Goal: Information Seeking & Learning: Learn about a topic

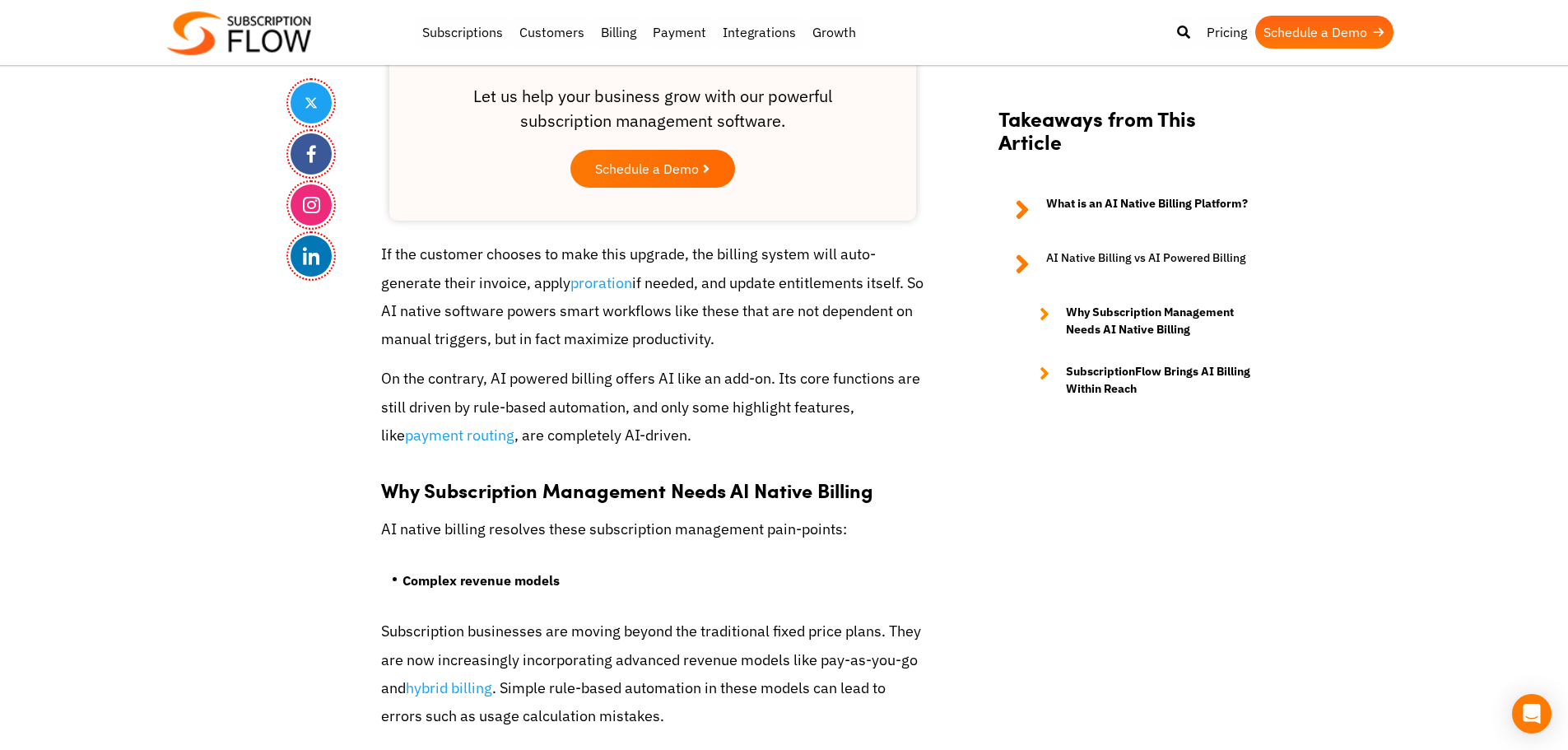
drag, startPoint x: 1422, startPoint y: 131, endPoint x: 1411, endPoint y: 115, distance: 19.4
drag, startPoint x: 159, startPoint y: 456, endPoint x: 203, endPoint y: 300, distance: 162.1
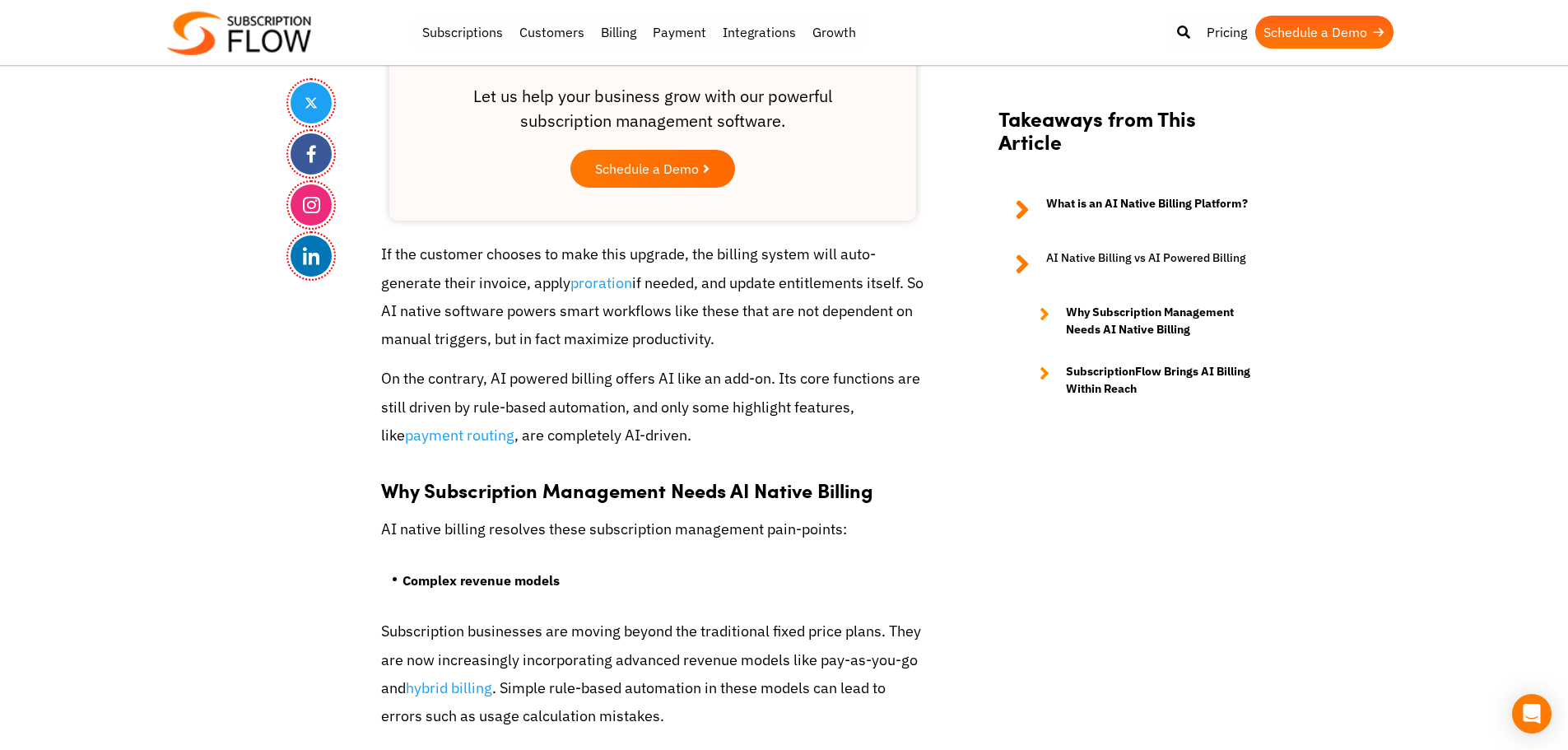
click at [532, 285] on p "If the customer chooses to make this upgrade, the billing system will auto-gene…" at bounding box center [652, 296] width 543 height 113
click at [675, 284] on p "If the customer chooses to make this upgrade, the billing system will auto-gene…" at bounding box center [652, 296] width 543 height 113
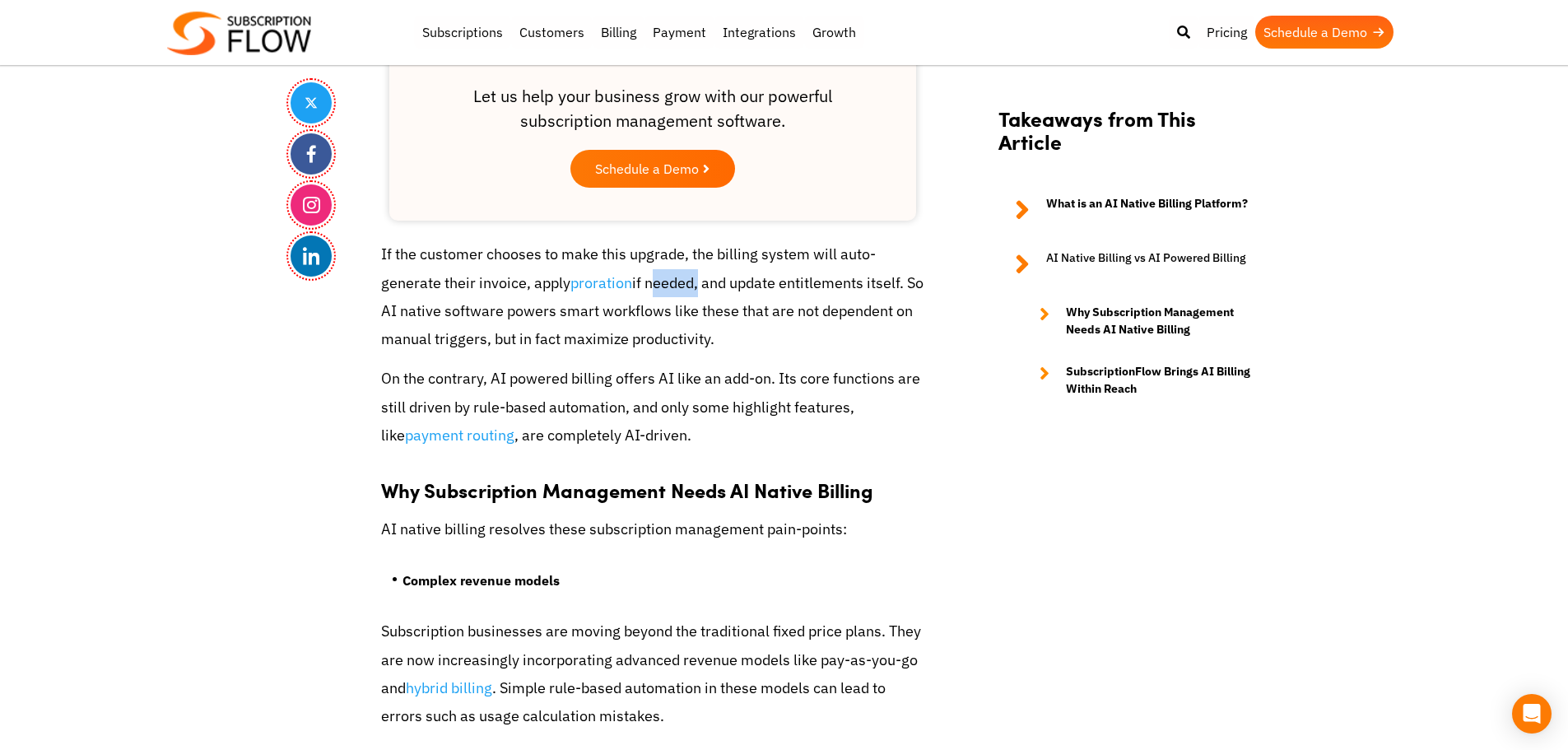
click at [675, 284] on p "If the customer chooses to make this upgrade, the billing system will auto-gene…" at bounding box center [652, 296] width 543 height 113
click at [448, 252] on p "If the customer chooses to make this upgrade, the billing system will auto-gene…" at bounding box center [652, 296] width 543 height 113
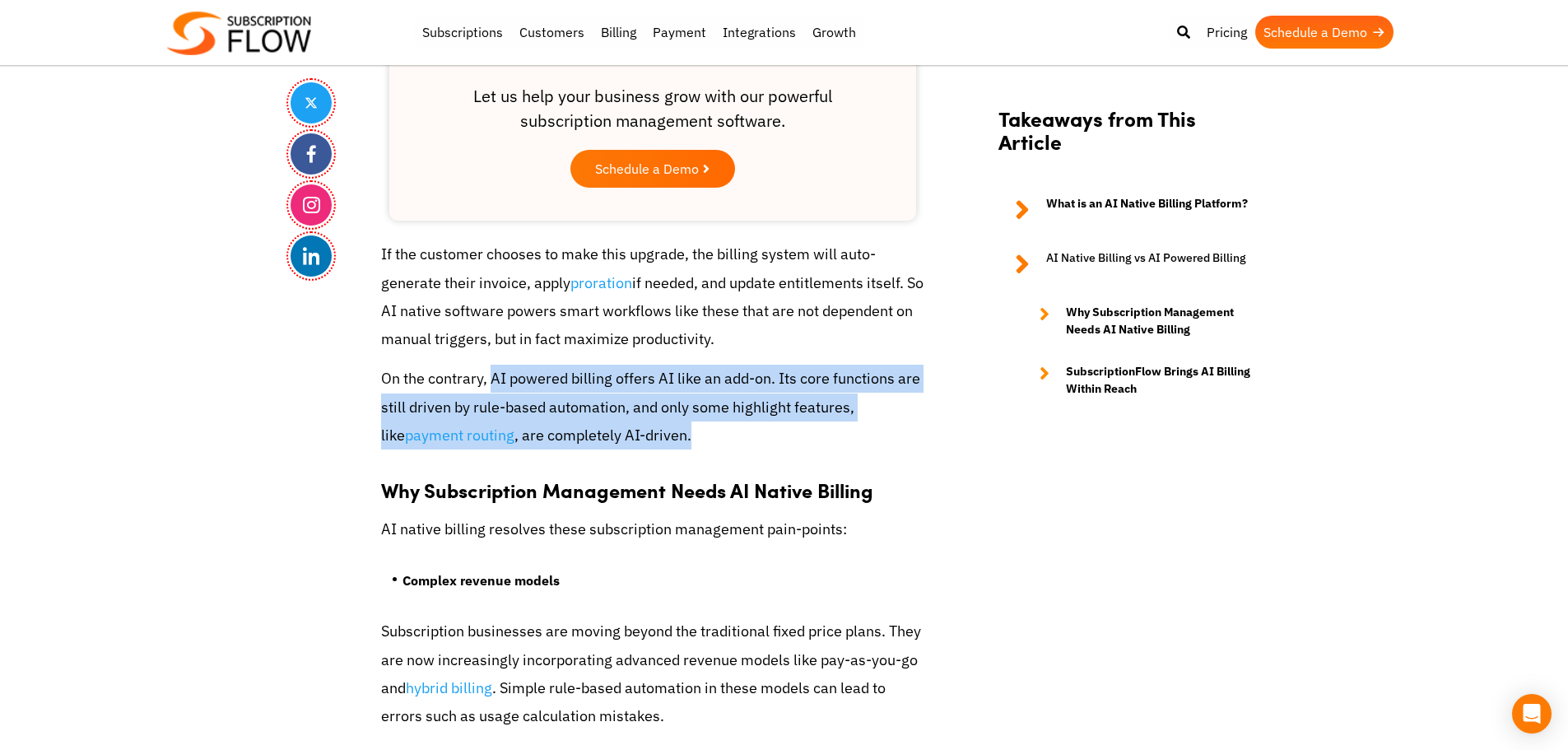
drag, startPoint x: 490, startPoint y: 380, endPoint x: 666, endPoint y: 438, distance: 185.3
click at [666, 438] on p "On the contrary, AI powered billing offers AI like an add-on. Its core function…" at bounding box center [652, 407] width 543 height 85
click at [599, 433] on p "On the contrary, AI powered billing offers AI like an add-on. Its core function…" at bounding box center [652, 407] width 543 height 85
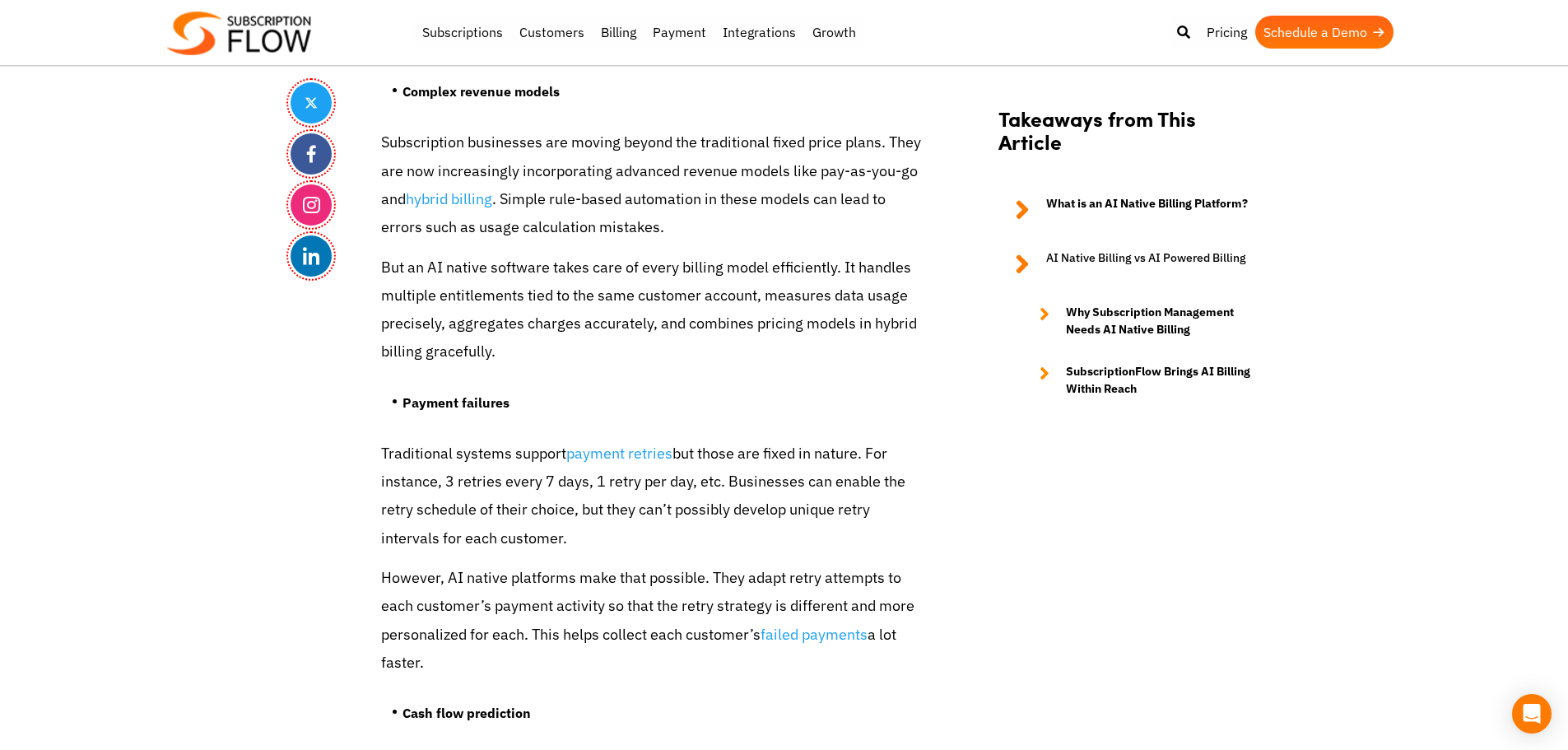
scroll to position [3118, 0]
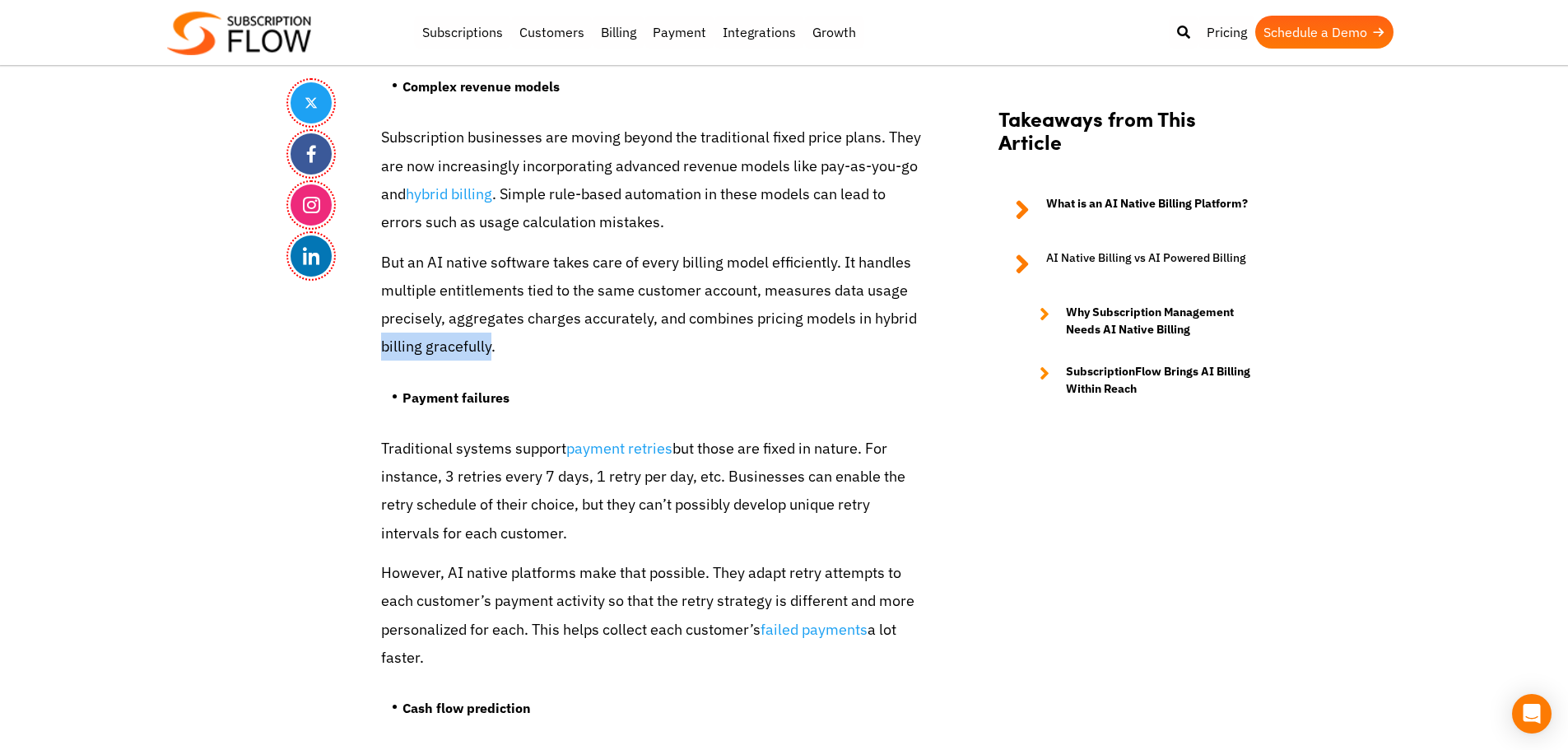
drag, startPoint x: 375, startPoint y: 347, endPoint x: 487, endPoint y: 345, distance: 112.0
click at [487, 345] on div "Share Using AI Native Billing Platform to Manage Subscriptions & Future-Proof P…" at bounding box center [784, 403] width 988 height 6254
click at [472, 347] on p "But an AI native software takes care of every billing model efficiently. It han…" at bounding box center [652, 305] width 543 height 113
drag, startPoint x: 870, startPoint y: 320, endPoint x: 487, endPoint y: 352, distance: 384.3
click at [487, 352] on p "But an AI native software takes care of every billing model efficiently. It han…" at bounding box center [652, 305] width 543 height 113
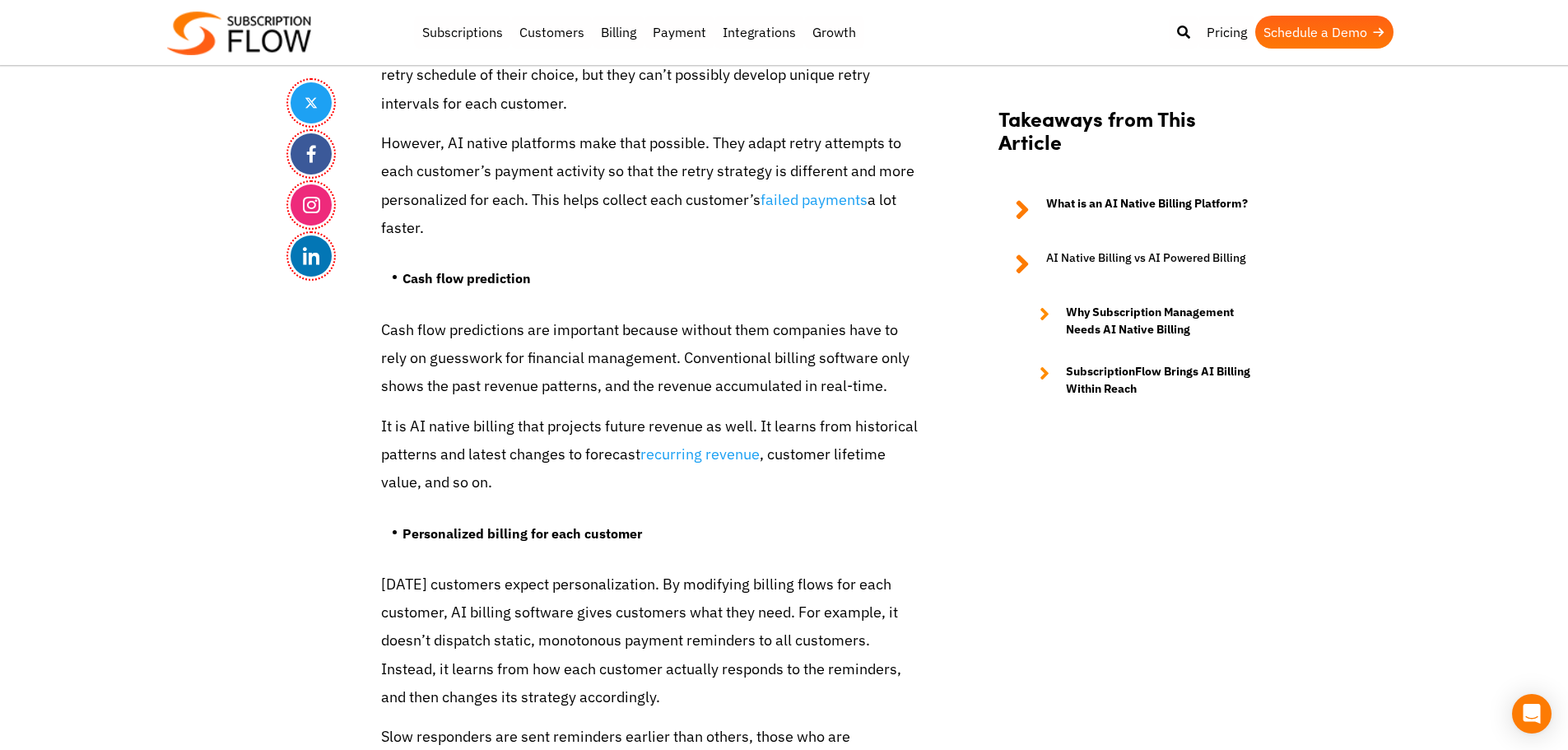
scroll to position [3613, 0]
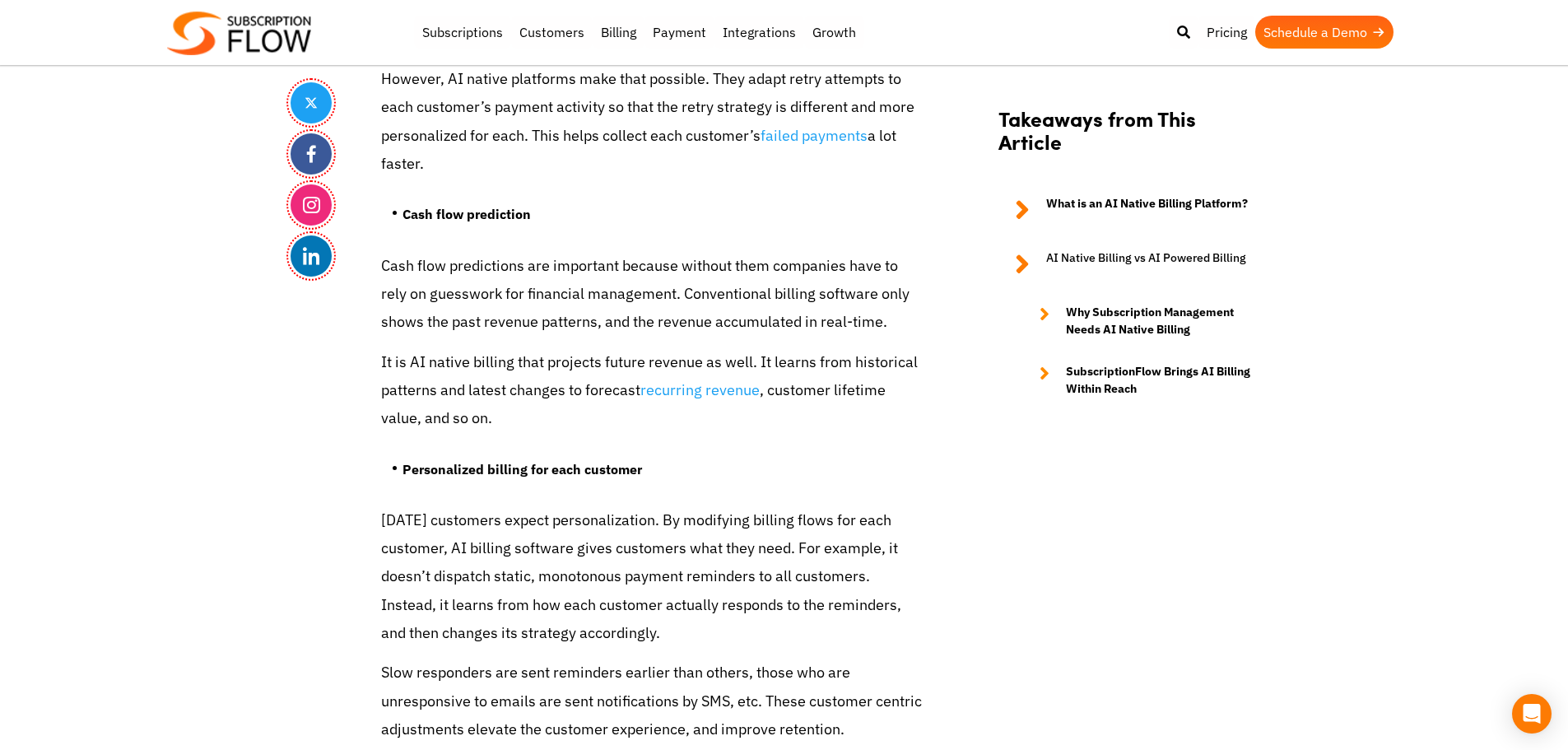
drag, startPoint x: 1478, startPoint y: 225, endPoint x: 1401, endPoint y: 153, distance: 105.4
click at [1478, 225] on body "Support Login Best Subscription Management and Billing Software 2023 Subscripti…" at bounding box center [784, 61] width 1568 height 7349
click at [126, 320] on body "Support Login Best Subscription Management and Billing Software 2023 Subscripti…" at bounding box center [784, 61] width 1568 height 7349
drag, startPoint x: 192, startPoint y: 475, endPoint x: 214, endPoint y: 455, distance: 29.7
click at [192, 474] on body "Support Login Best Subscription Management and Billing Software 2023 Subscripti…" at bounding box center [784, 61] width 1568 height 7349
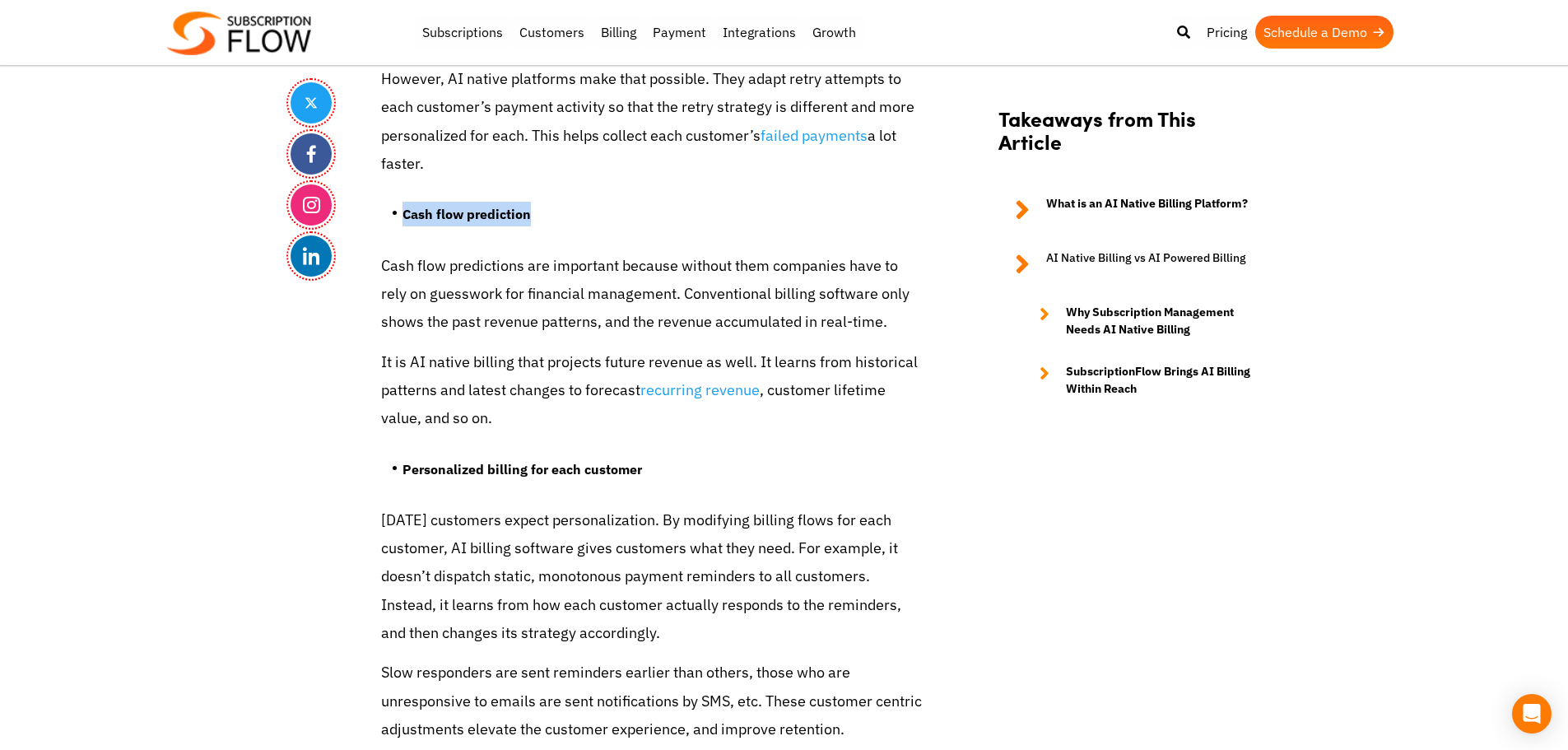
drag, startPoint x: 403, startPoint y: 218, endPoint x: 546, endPoint y: 213, distance: 143.1
click at [546, 213] on li "Cash flow prediction" at bounding box center [664, 218] width 522 height 33
click at [471, 214] on strong "Cash flow prediction" at bounding box center [467, 214] width 128 height 17
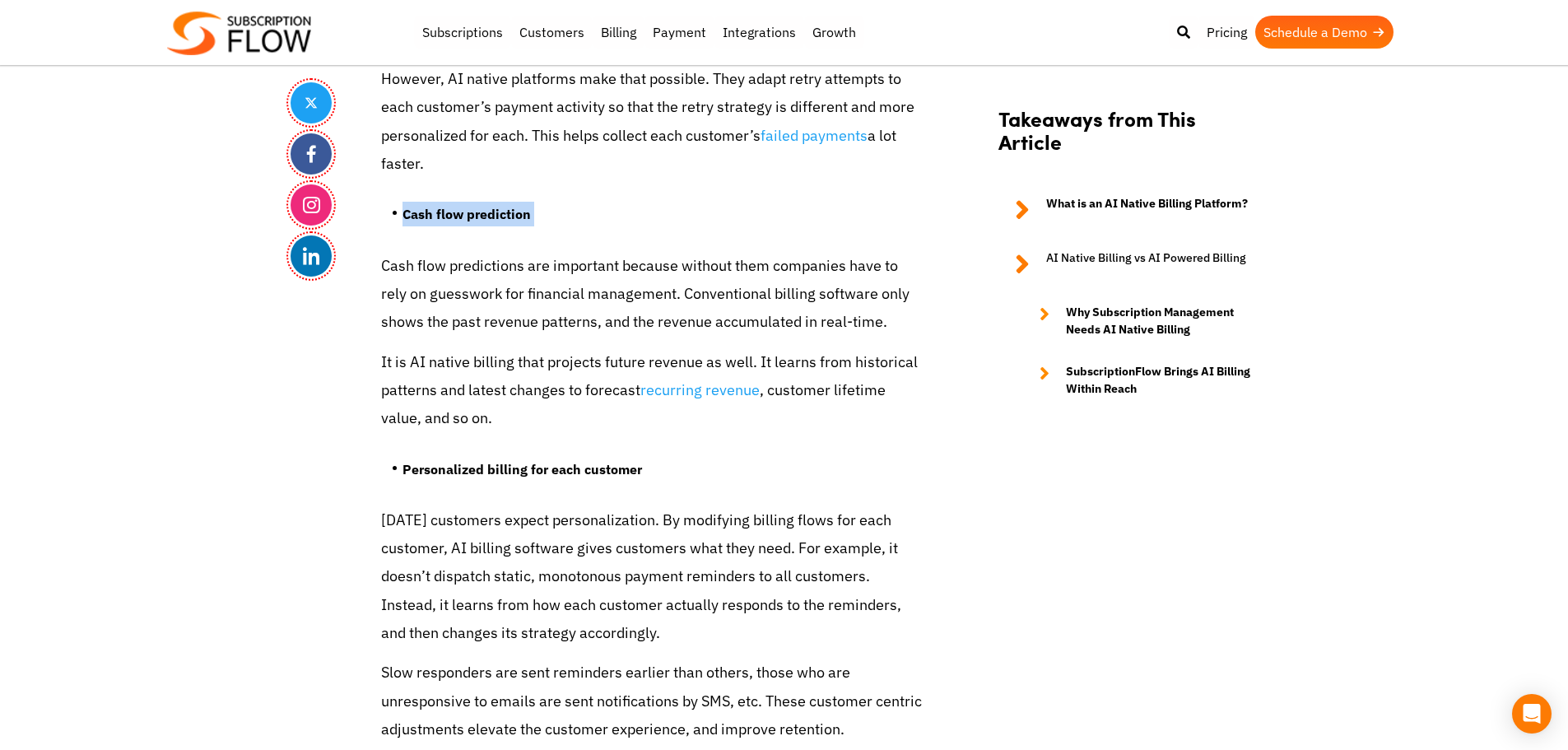
click at [435, 224] on li "Cash flow prediction" at bounding box center [664, 218] width 522 height 33
click at [430, 220] on strong "Cash flow prediction" at bounding box center [467, 214] width 128 height 17
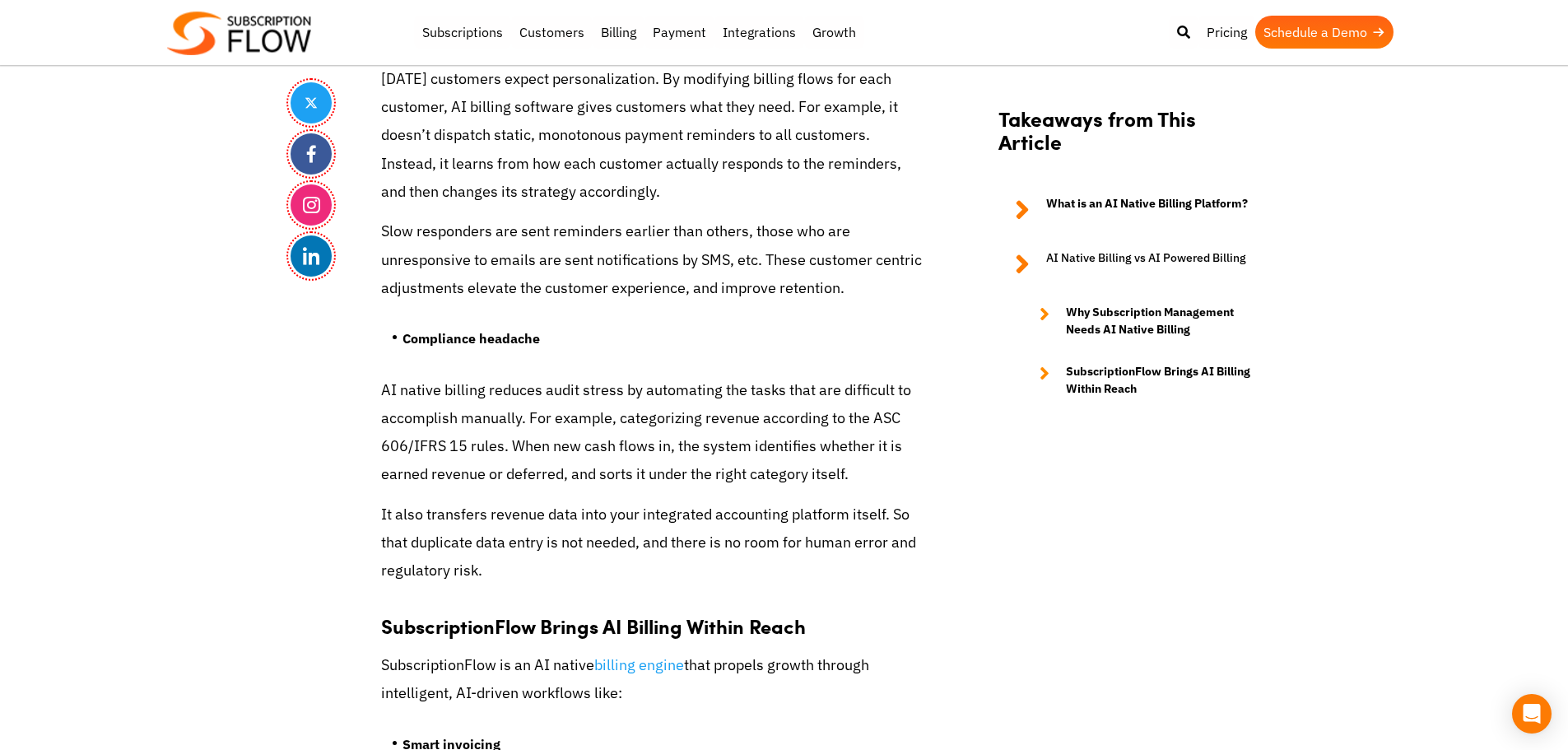
scroll to position [4107, 0]
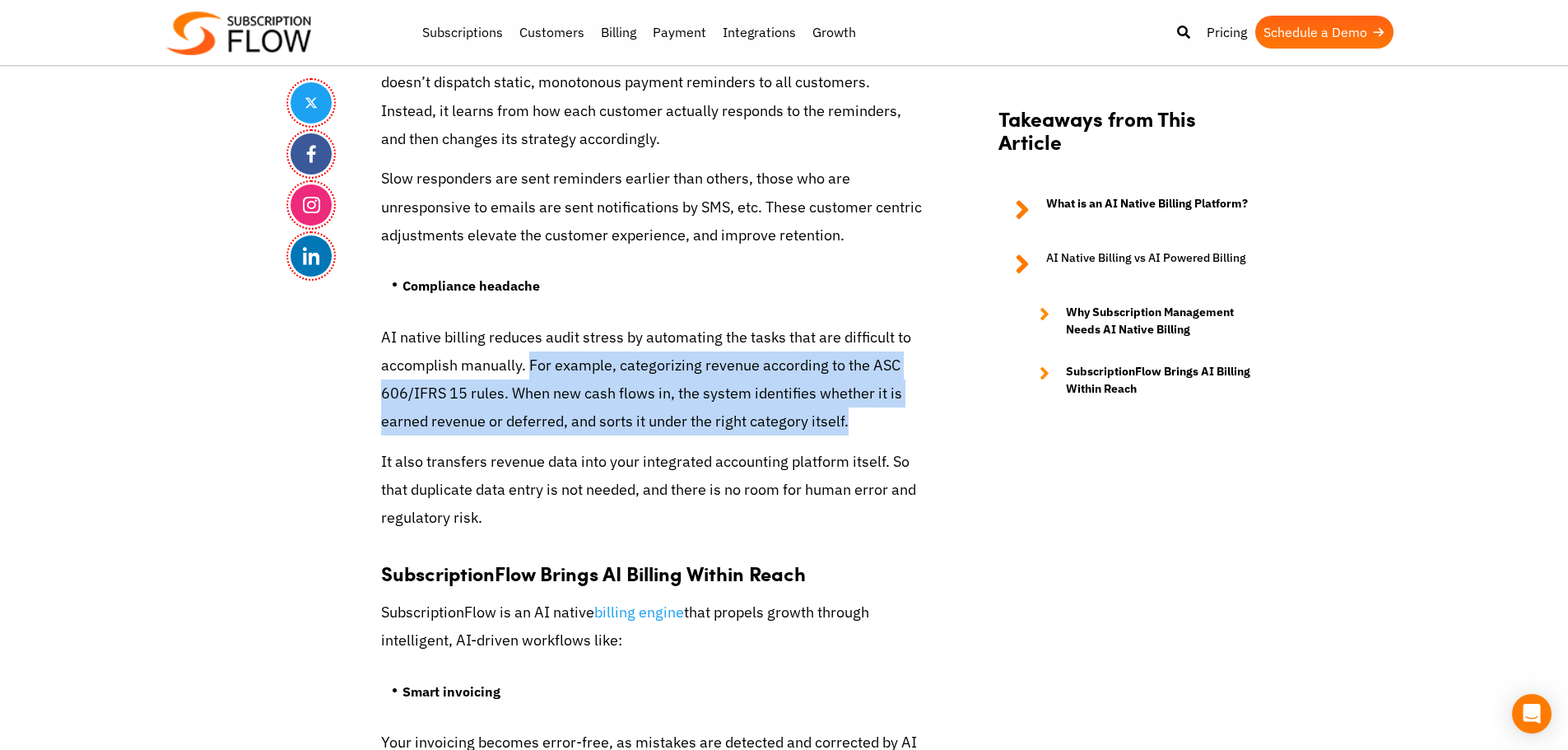
drag, startPoint x: 527, startPoint y: 360, endPoint x: 862, endPoint y: 423, distance: 340.9
click at [862, 423] on p "AI native billing reduces audit stress by automating the tasks that are difficu…" at bounding box center [652, 380] width 543 height 113
click at [681, 414] on p "AI native billing reduces audit stress by automating the tasks that are difficu…" at bounding box center [652, 380] width 543 height 113
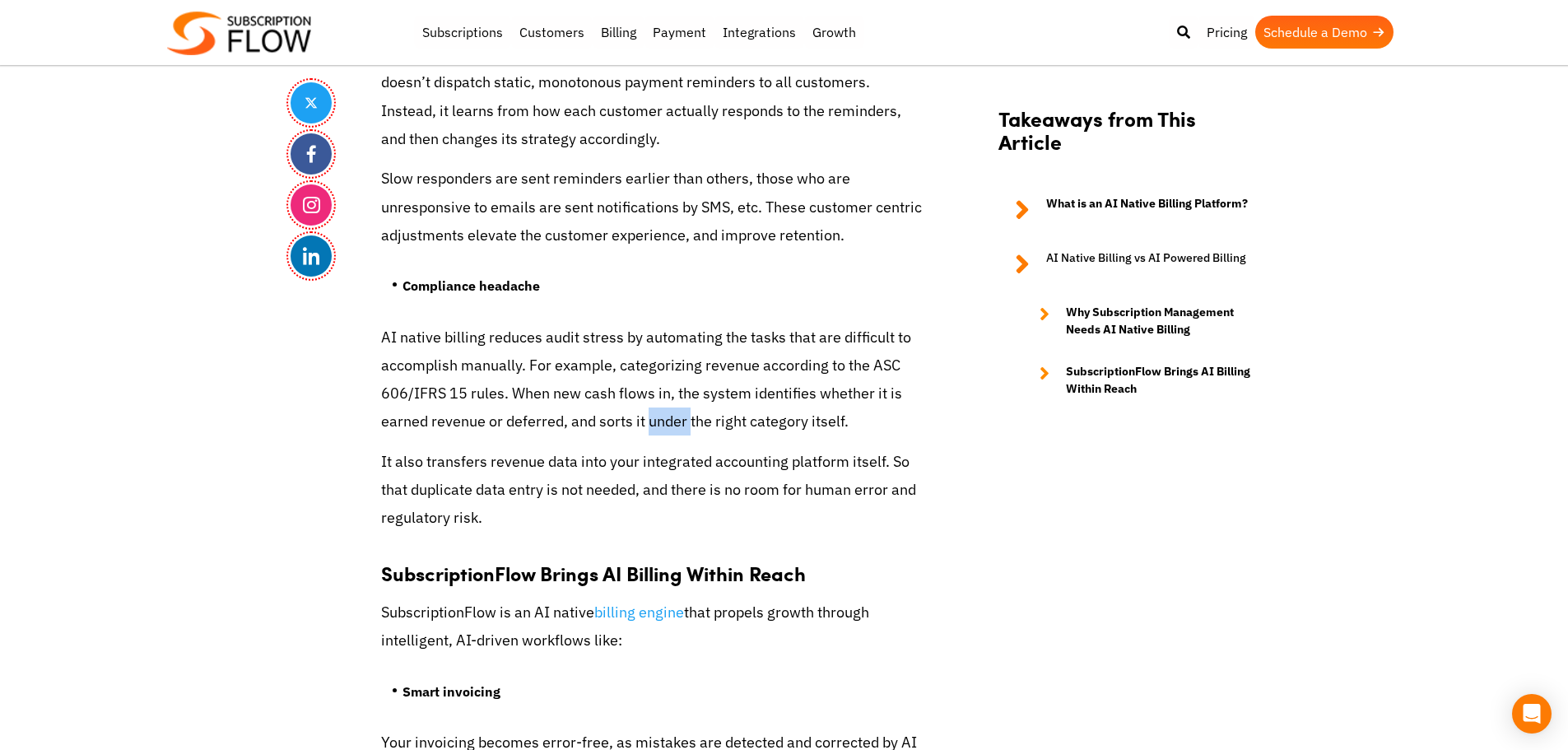
click at [681, 414] on p "AI native billing reduces audit stress by automating the tasks that are difficu…" at bounding box center [652, 380] width 543 height 113
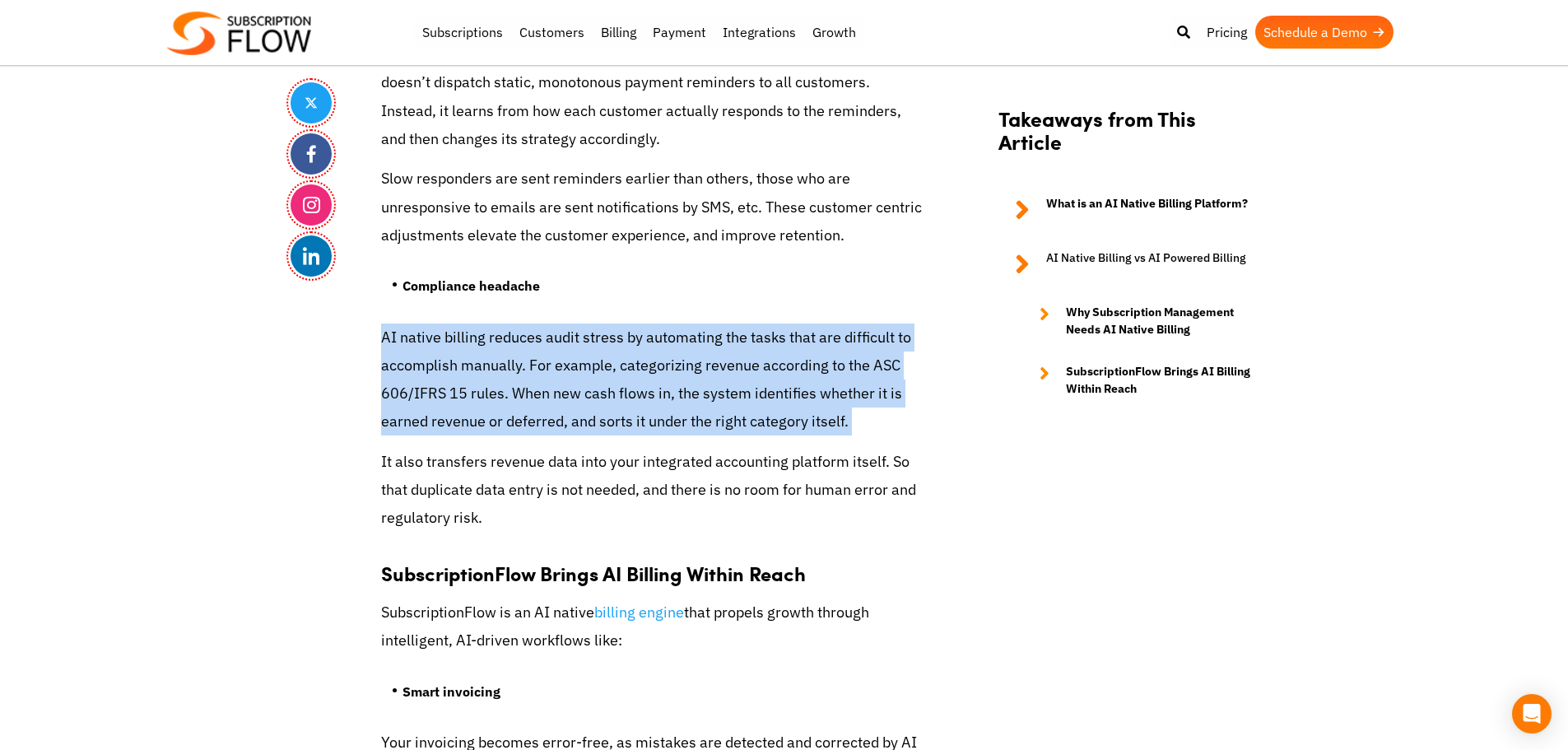
click at [681, 414] on p "AI native billing reduces audit stress by automating the tasks that are difficu…" at bounding box center [652, 380] width 543 height 113
click at [659, 425] on p "AI native billing reduces audit stress by automating the tasks that are difficu…" at bounding box center [652, 380] width 543 height 113
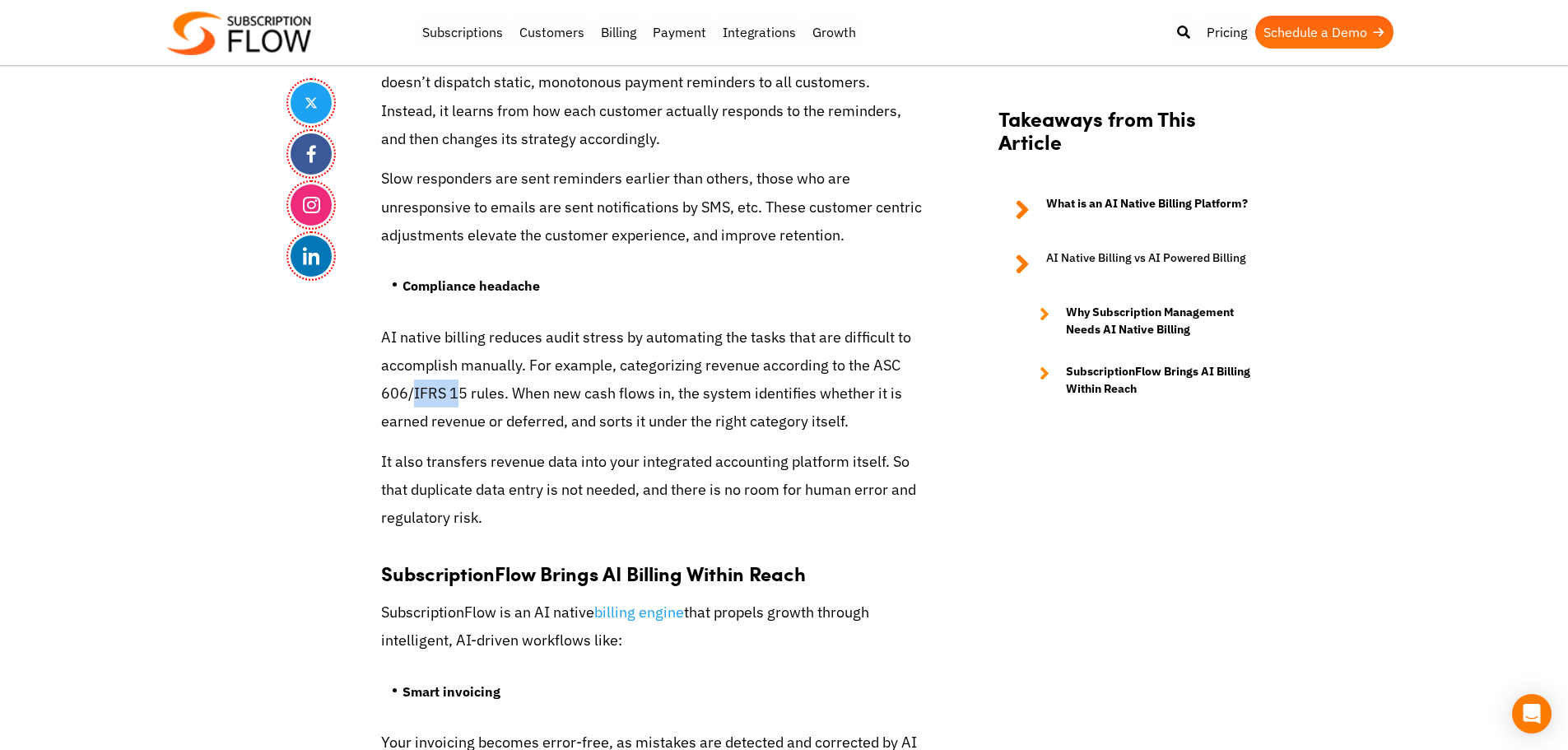
drag, startPoint x: 412, startPoint y: 395, endPoint x: 461, endPoint y: 395, distance: 49.0
click at [461, 395] on p "AI native billing reduces audit stress by automating the tasks that are difficu…" at bounding box center [652, 380] width 543 height 113
click at [468, 395] on p "AI native billing reduces audit stress by automating the tasks that are difficu…" at bounding box center [652, 380] width 543 height 113
click at [476, 395] on p "AI native billing reduces audit stress by automating the tasks that are difficu…" at bounding box center [652, 380] width 543 height 113
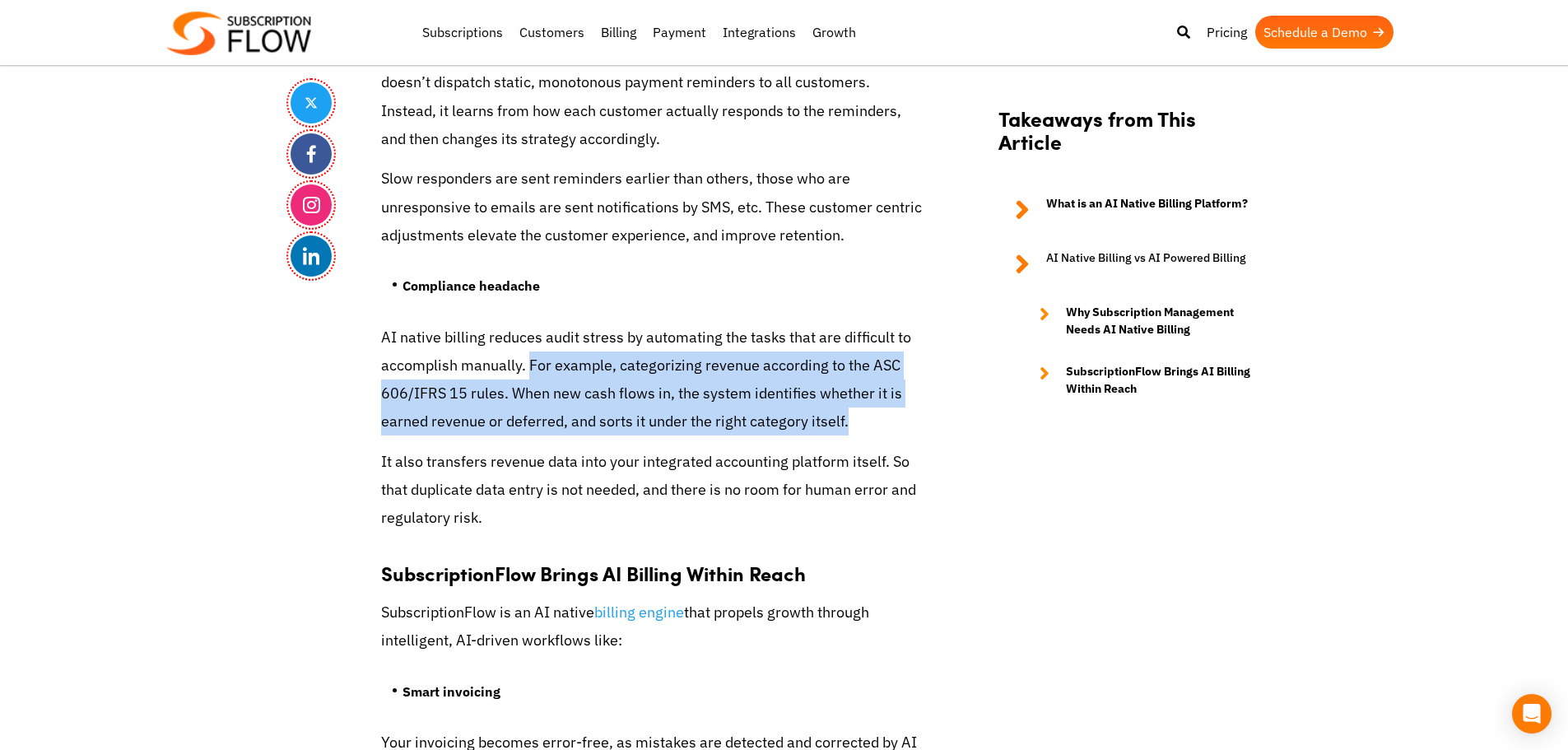
drag, startPoint x: 528, startPoint y: 365, endPoint x: 891, endPoint y: 416, distance: 366.6
click at [891, 416] on p "AI native billing reduces audit stress by automating the tasks that are difficu…" at bounding box center [652, 380] width 543 height 113
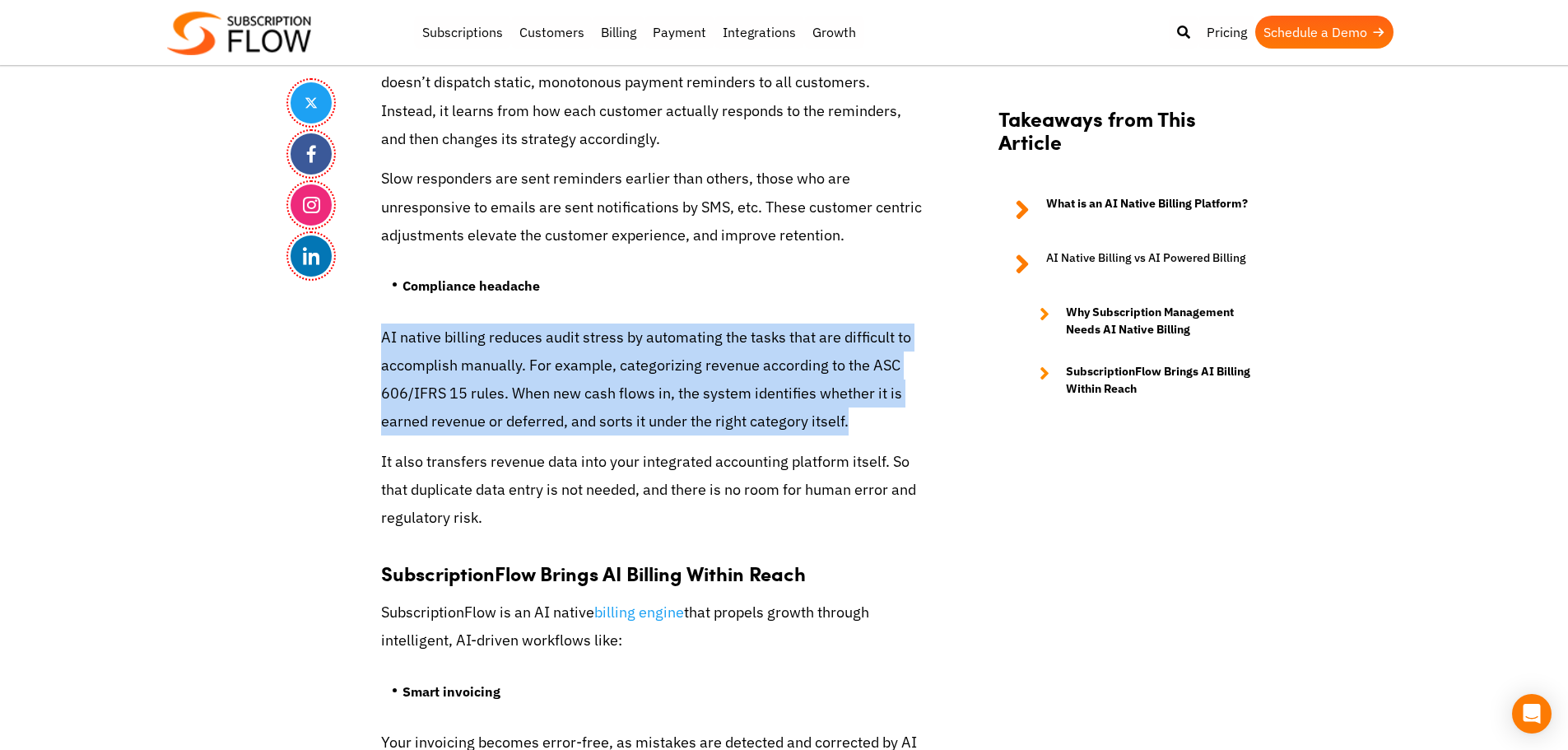
drag, startPoint x: 378, startPoint y: 337, endPoint x: 919, endPoint y: 421, distance: 547.5
click at [418, 333] on p "AI native billing reduces audit stress by automating the tasks that are difficu…" at bounding box center [652, 380] width 543 height 113
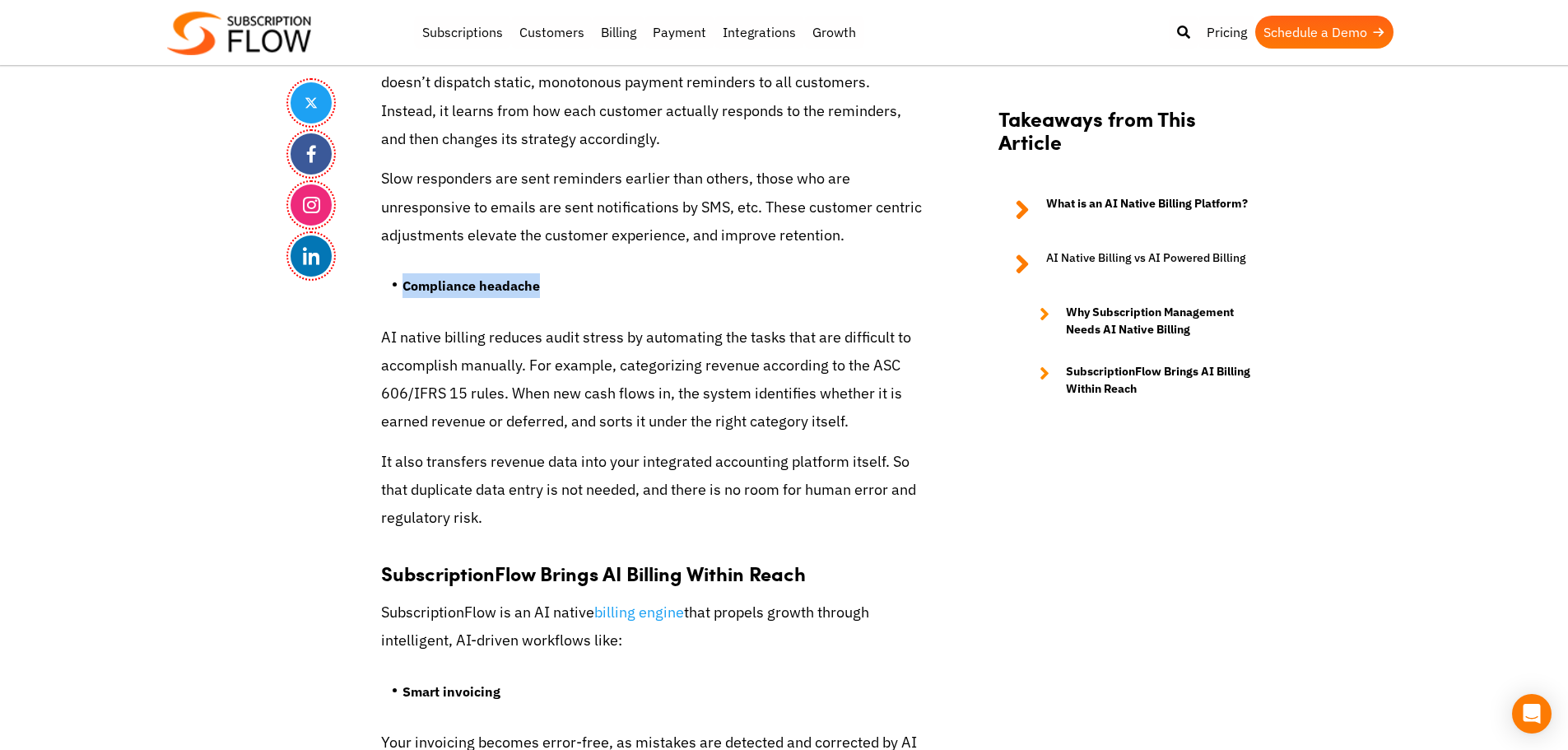
drag, startPoint x: 389, startPoint y: 286, endPoint x: 552, endPoint y: 293, distance: 163.2
click at [552, 293] on ul "Compliance headache" at bounding box center [652, 292] width 543 height 62
click at [479, 290] on strong "Compliance headache" at bounding box center [471, 286] width 138 height 17
click at [472, 286] on strong "Compliance headache" at bounding box center [471, 286] width 138 height 17
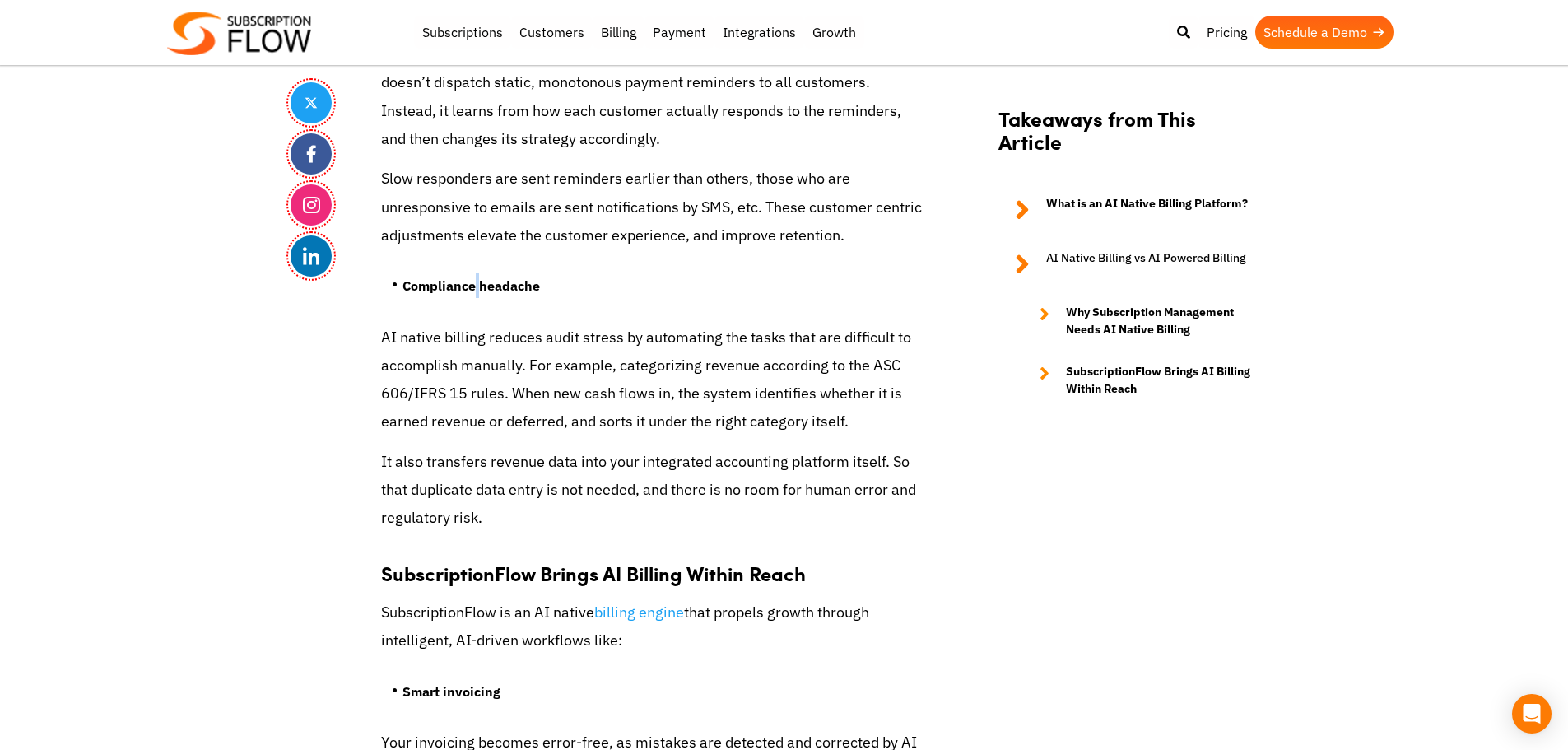
click at [472, 286] on strong "Compliance headache" at bounding box center [471, 286] width 138 height 17
click at [699, 214] on p "Slow responders are sent reminders earlier than others, those who are unrespons…" at bounding box center [652, 207] width 543 height 85
click at [759, 209] on p "Slow responders are sent reminders earlier than others, those who are unrespons…" at bounding box center [652, 207] width 543 height 85
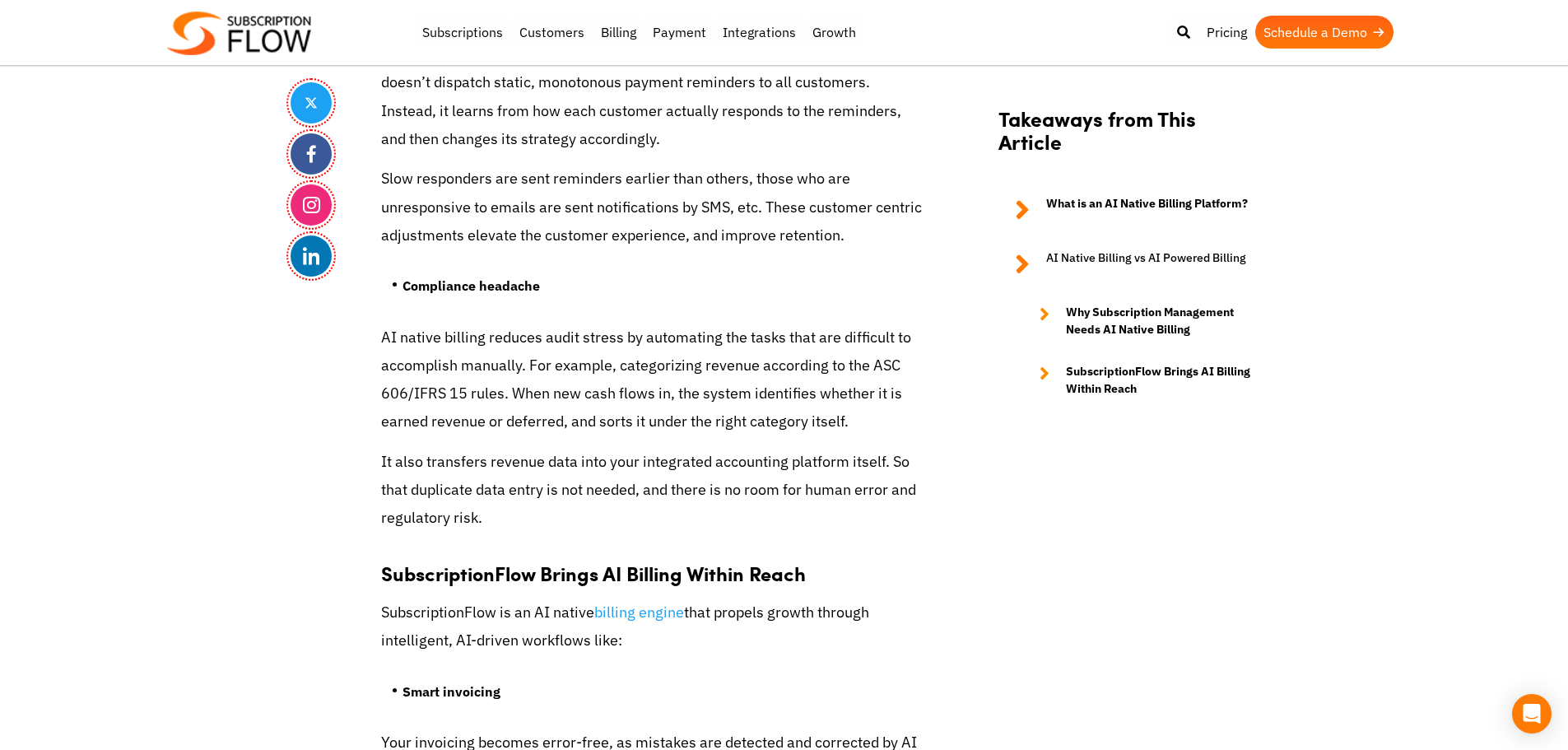
click at [737, 212] on p "Slow responders are sent reminders earlier than others, those who are unrespons…" at bounding box center [652, 207] width 543 height 85
click at [701, 212] on p "Slow responders are sent reminders earlier than others, those who are unrespons…" at bounding box center [652, 207] width 543 height 85
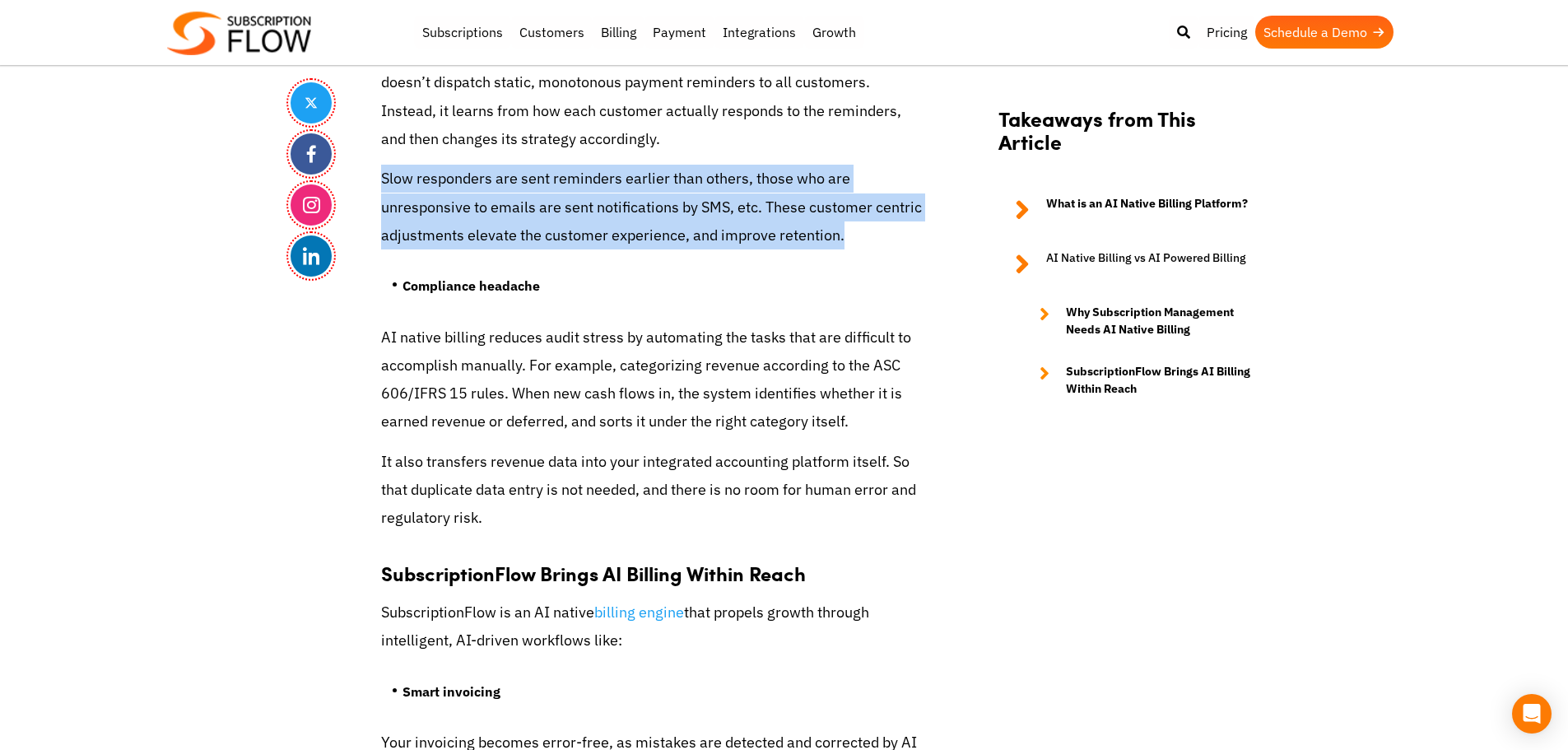
drag, startPoint x: 367, startPoint y: 179, endPoint x: 862, endPoint y: 245, distance: 499.4
click at [381, 181] on p "Slow responders are sent reminders earlier than others, those who are unrespons…" at bounding box center [652, 207] width 543 height 85
drag, startPoint x: 381, startPoint y: 181, endPoint x: 877, endPoint y: 247, distance: 500.4
click at [877, 247] on p "Slow responders are sent reminders earlier than others, those who are unrespons…" at bounding box center [652, 207] width 543 height 85
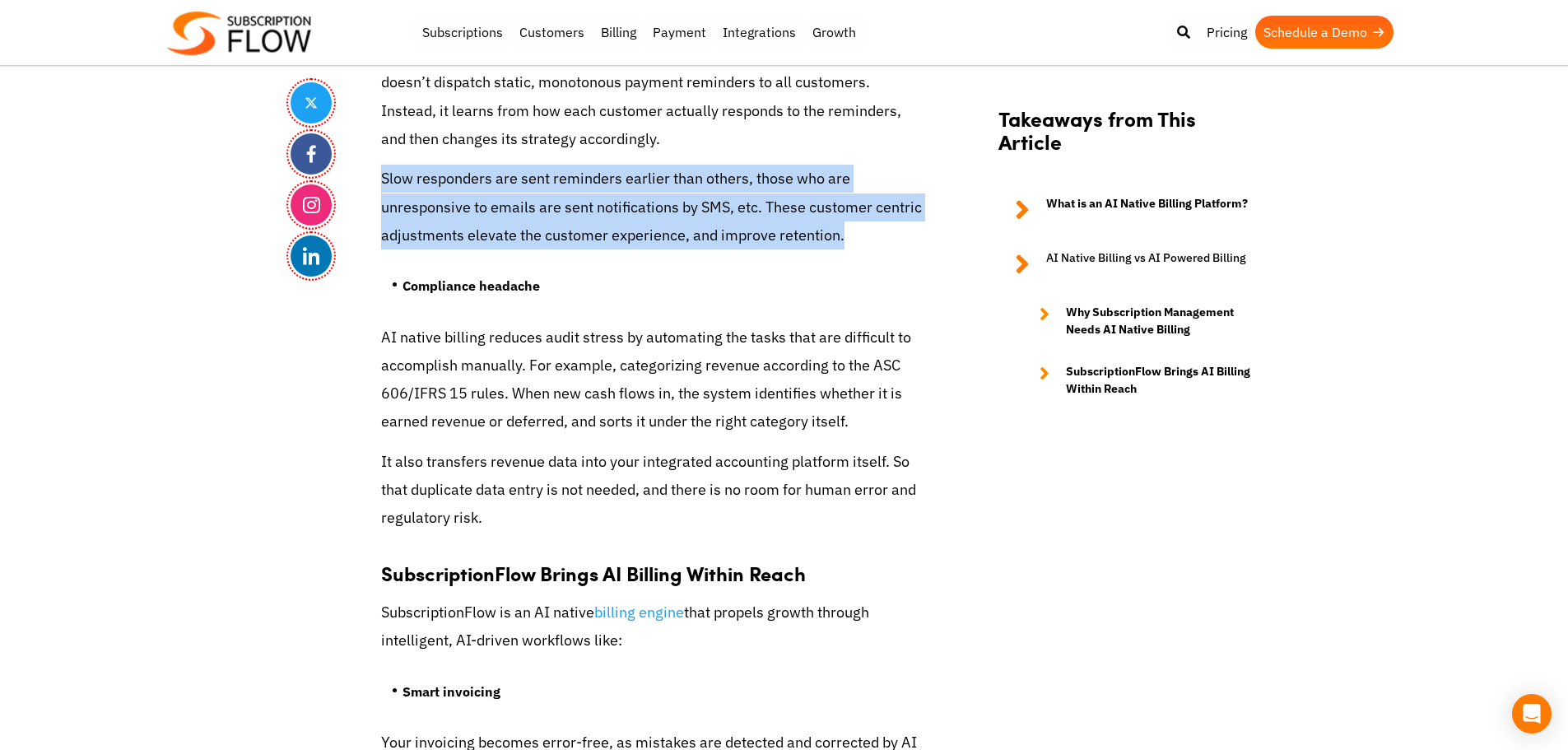
click at [654, 227] on p "Slow responders are sent reminders earlier than others, those who are unrespons…" at bounding box center [652, 207] width 543 height 85
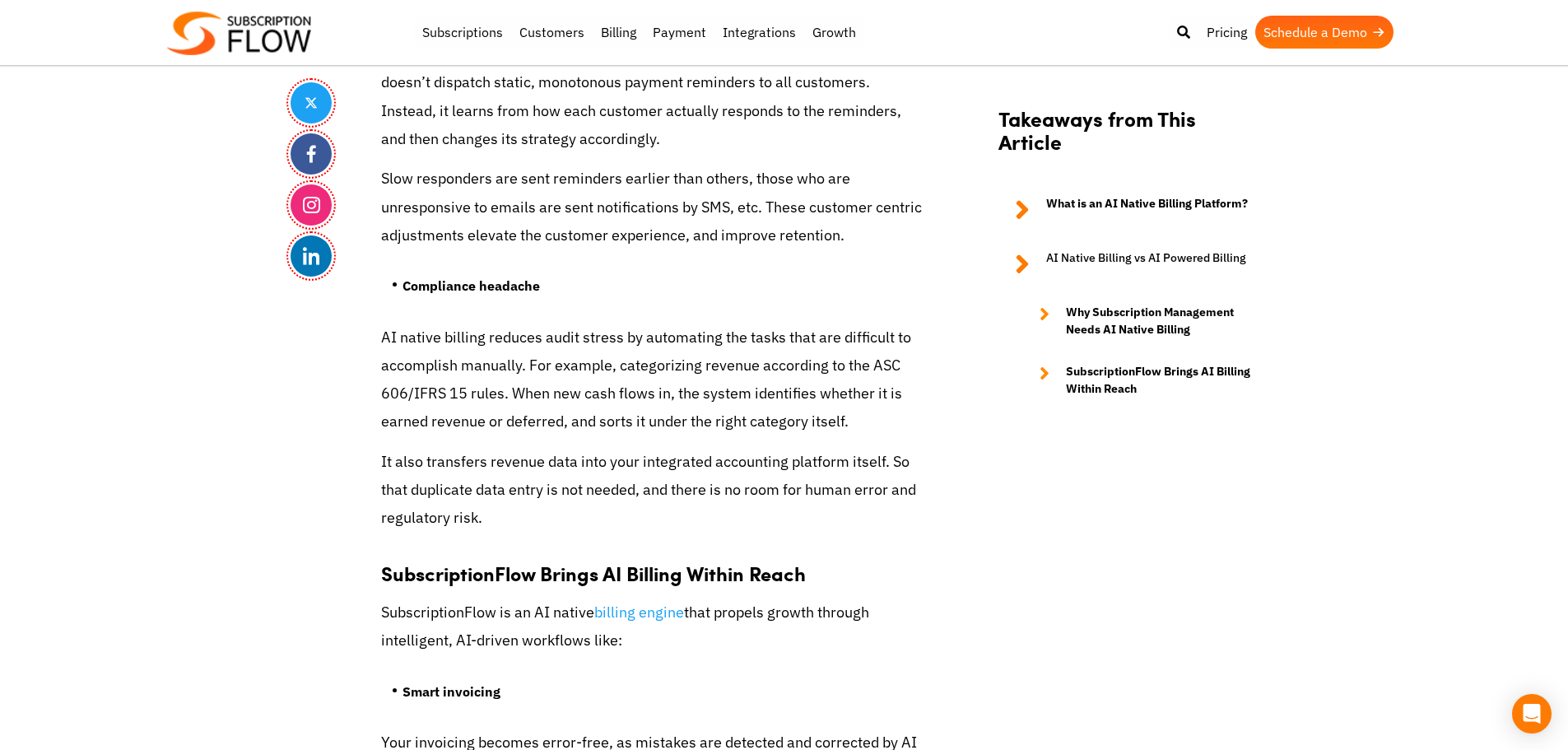
click at [700, 209] on p "Slow responders are sent reminders earlier than others, those who are unrespons…" at bounding box center [652, 207] width 543 height 85
click at [727, 207] on p "Slow responders are sent reminders earlier than others, those who are unrespons…" at bounding box center [652, 207] width 543 height 85
click at [1119, 429] on section "Takeaways from This Article What is an AI Native Billing Platform? AI Native Bi…" at bounding box center [1129, 261] width 296 height 355
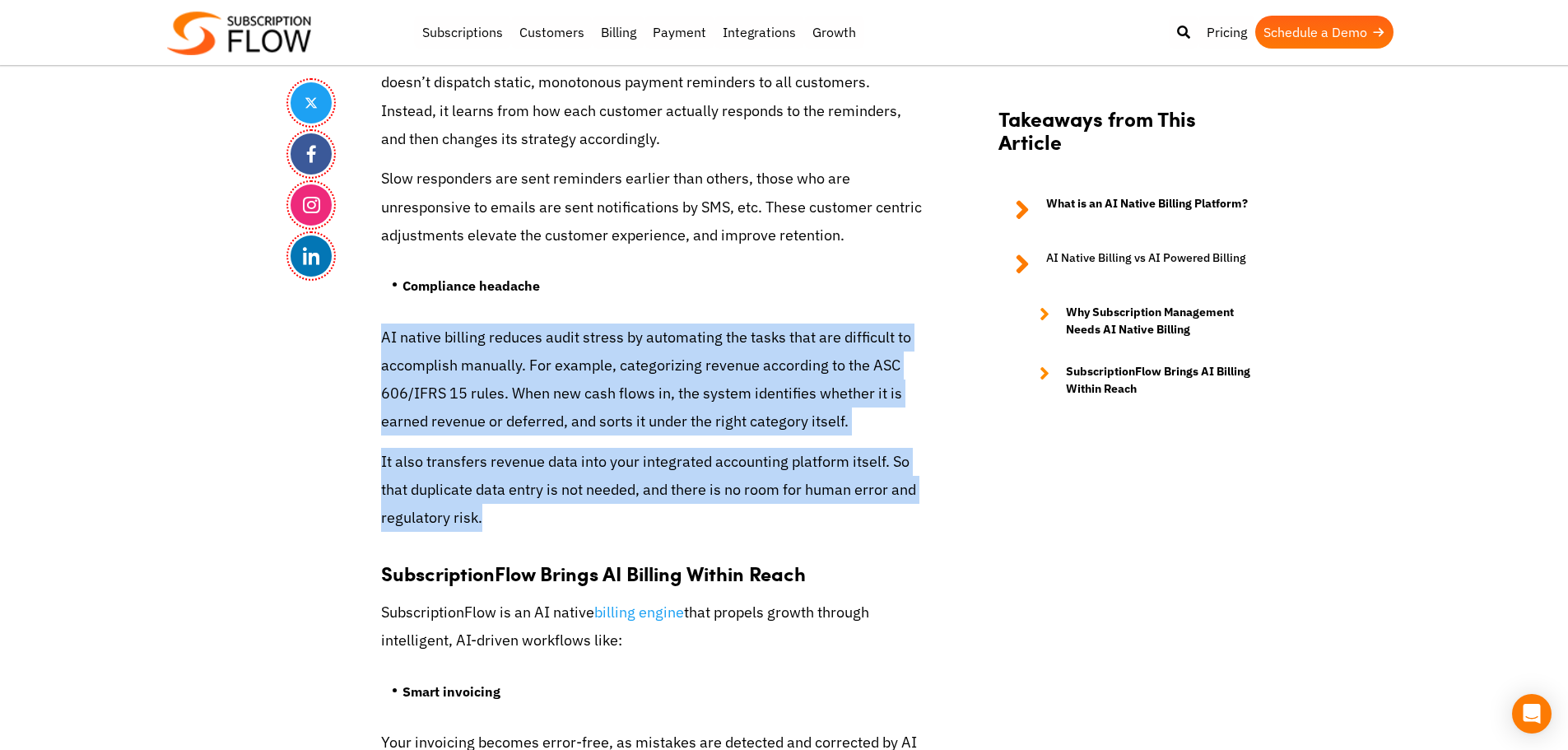
drag, startPoint x: 372, startPoint y: 337, endPoint x: 495, endPoint y: 521, distance: 221.3
click at [429, 515] on p "It also transfers revenue data into your integrated accounting platform itself.…" at bounding box center [652, 491] width 543 height 85
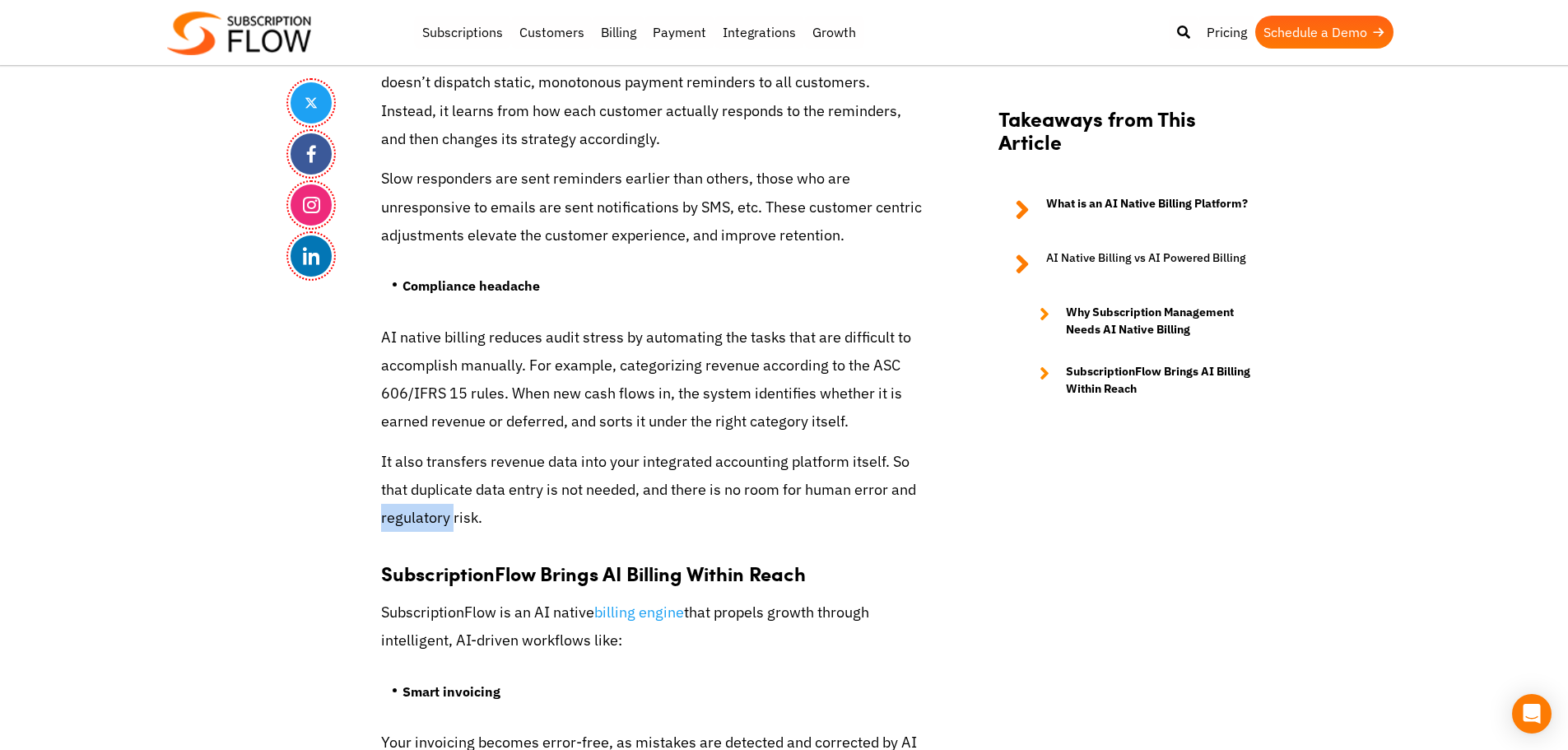
click at [429, 515] on p "It also transfers revenue data into your integrated accounting platform itself.…" at bounding box center [652, 491] width 543 height 85
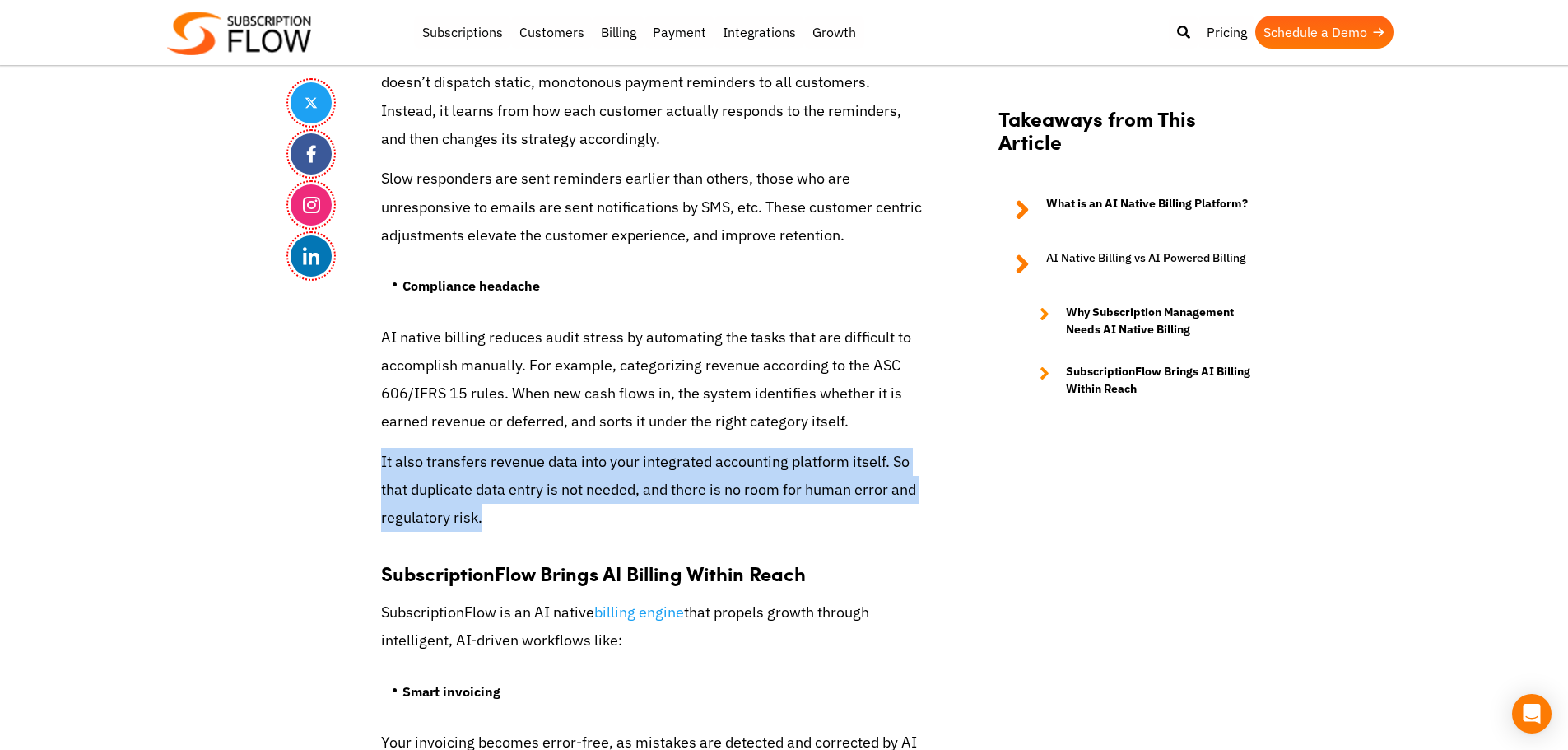
click at [429, 515] on p "It also transfers revenue data into your integrated accounting platform itself.…" at bounding box center [652, 491] width 543 height 85
click at [447, 519] on p "It also transfers revenue data into your integrated accounting platform itself.…" at bounding box center [652, 491] width 543 height 85
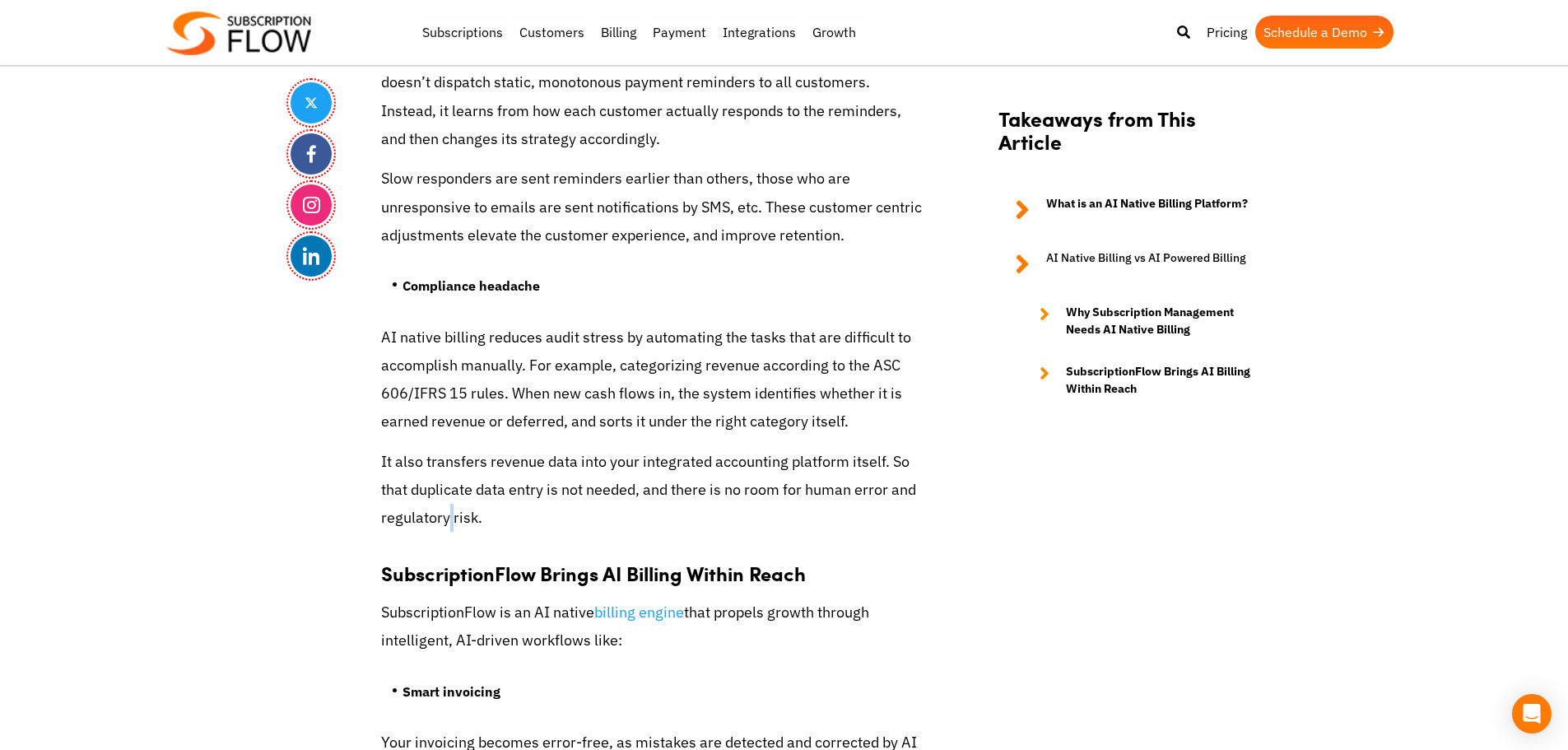
click at [447, 519] on p "It also transfers revenue data into your integrated accounting platform itself.…" at bounding box center [652, 491] width 543 height 85
click at [467, 517] on p "It also transfers revenue data into your integrated accounting platform itself.…" at bounding box center [652, 491] width 543 height 85
click at [596, 480] on p "It also transfers revenue data into your integrated accounting platform itself.…" at bounding box center [652, 491] width 543 height 85
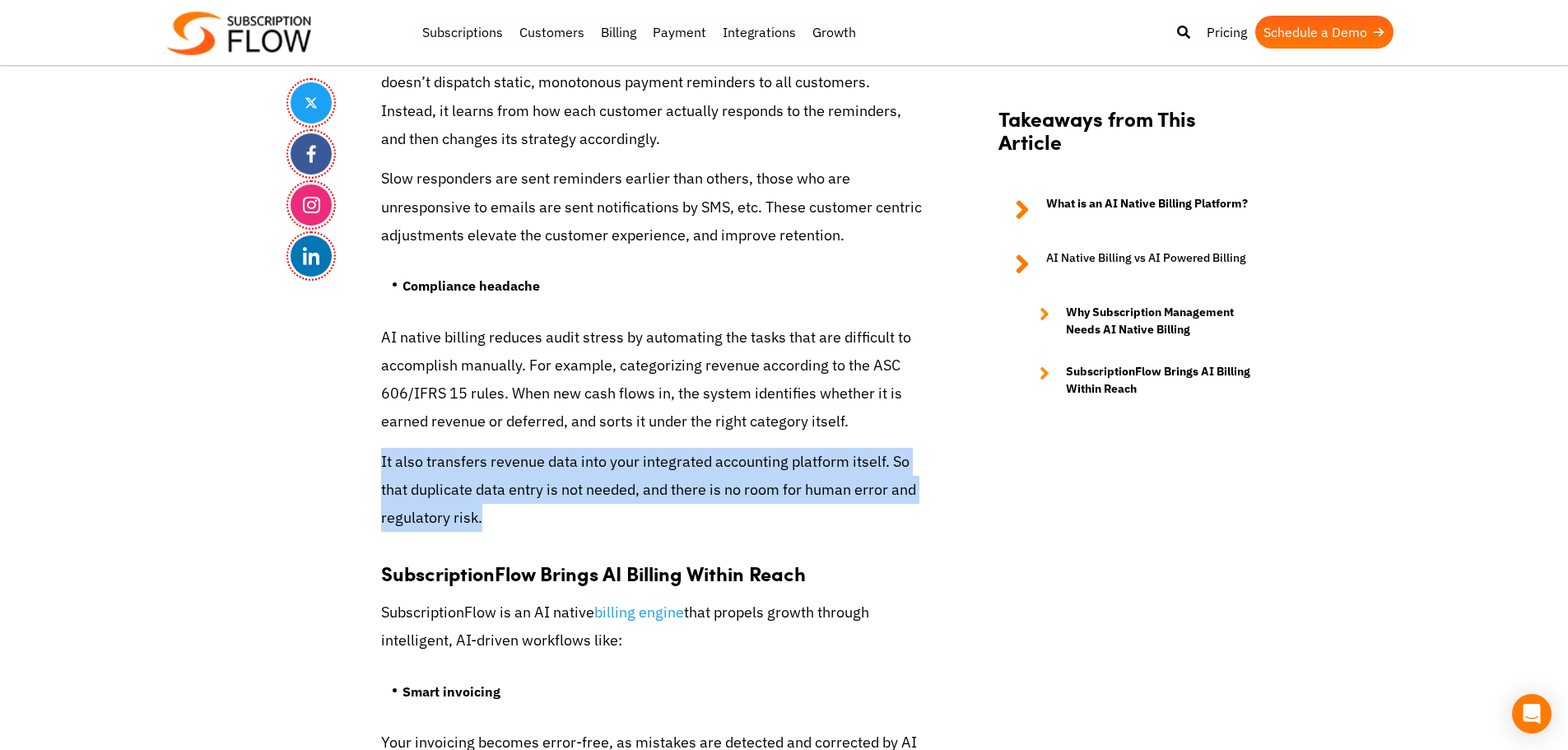
click at [596, 480] on p "It also transfers revenue data into your integrated accounting platform itself.…" at bounding box center [652, 491] width 543 height 85
click at [465, 474] on p "It also transfers revenue data into your integrated accounting platform itself.…" at bounding box center [652, 491] width 543 height 85
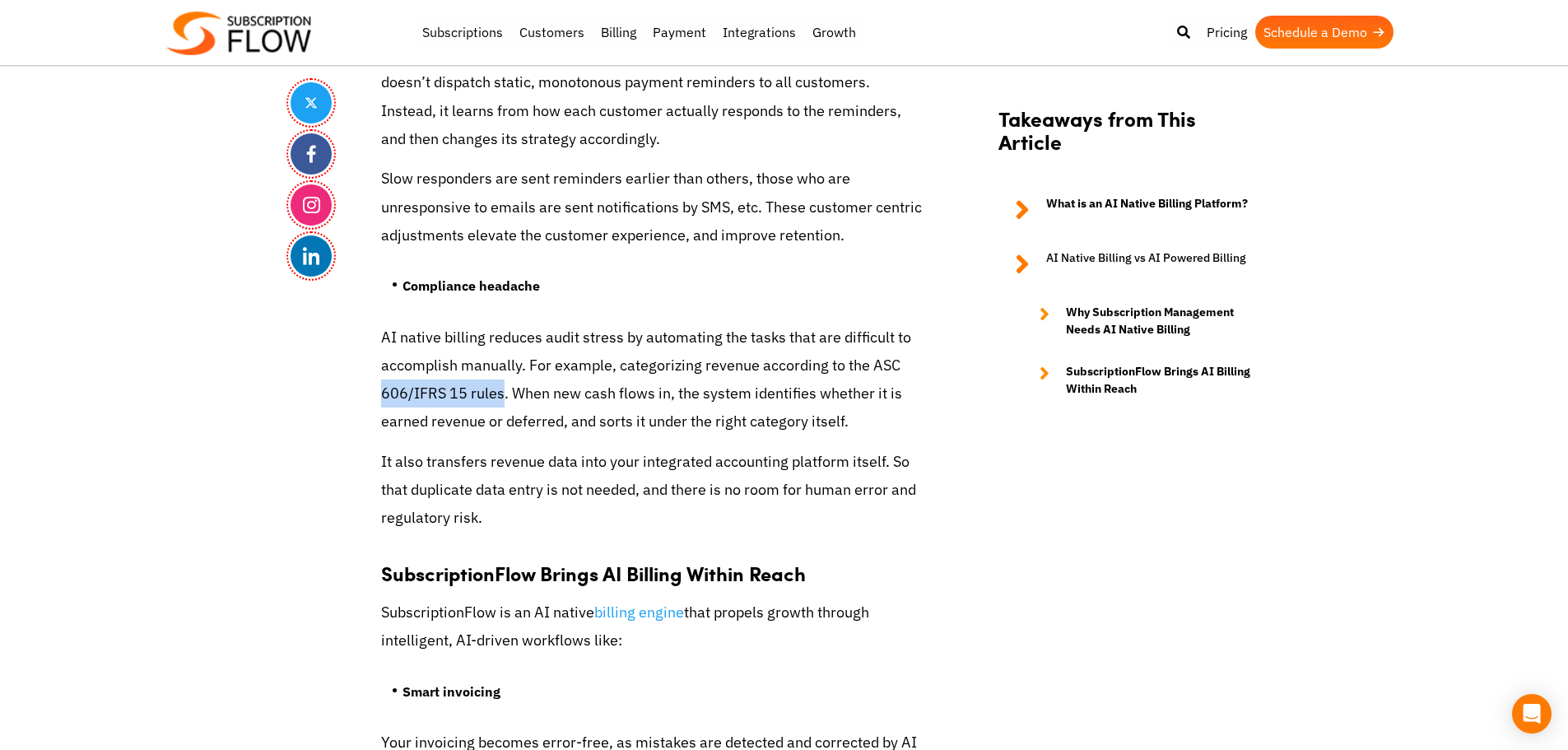
drag, startPoint x: 374, startPoint y: 395, endPoint x: 502, endPoint y: 394, distance: 128.0
click at [886, 373] on p "AI native billing reduces audit stress by automating the tasks that are difficu…" at bounding box center [652, 380] width 543 height 113
click at [469, 420] on p "AI native billing reduces audit stress by automating the tasks that are difficu…" at bounding box center [652, 380] width 543 height 113
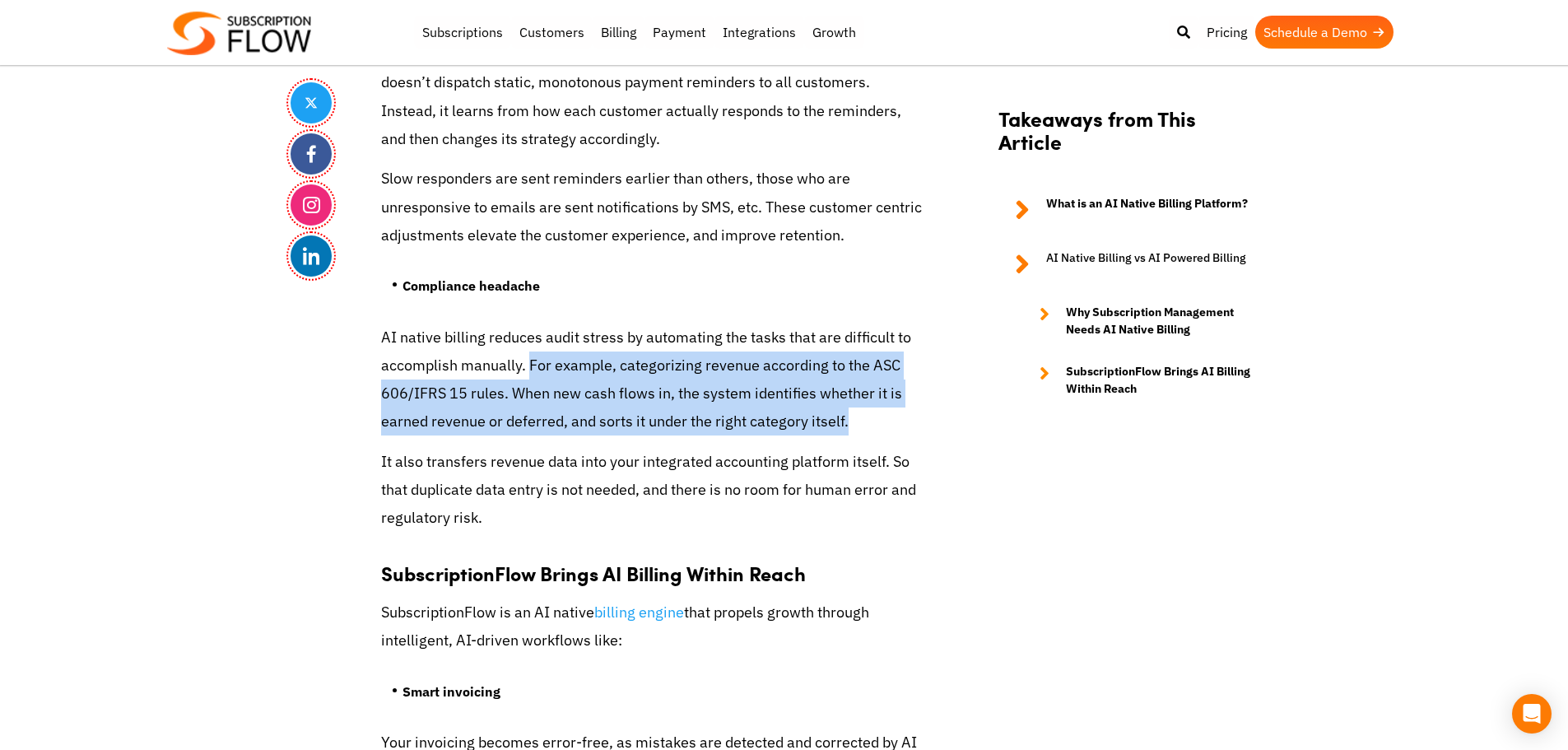
drag, startPoint x: 530, startPoint y: 360, endPoint x: 898, endPoint y: 428, distance: 374.2
click at [898, 428] on p "AI native billing reduces audit stress by automating the tasks that are difficu…" at bounding box center [652, 380] width 543 height 113
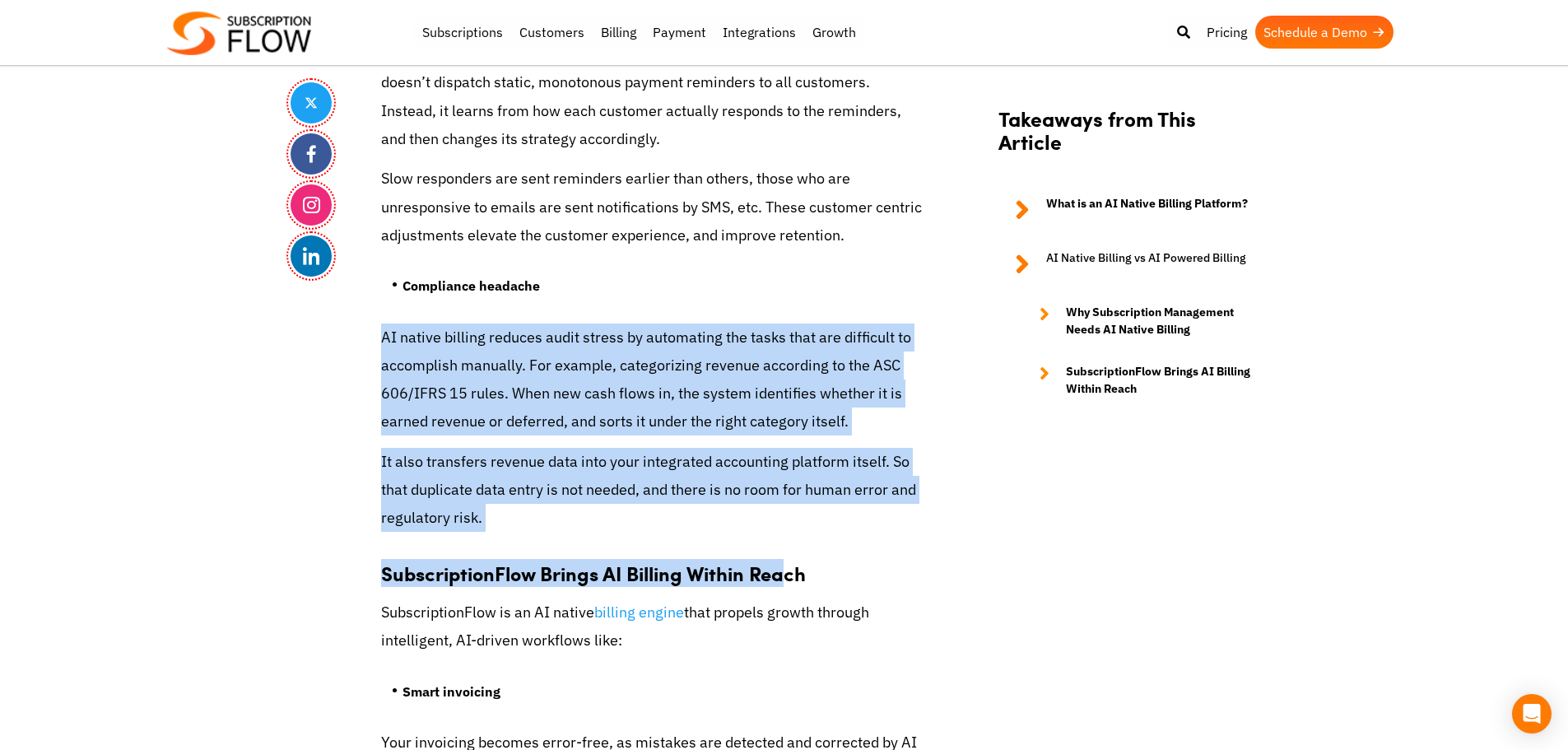
drag, startPoint x: 374, startPoint y: 339, endPoint x: 561, endPoint y: 546, distance: 279.0
click at [396, 496] on p "It also transfers revenue data into your integrated accounting platform itself.…" at bounding box center [652, 491] width 543 height 85
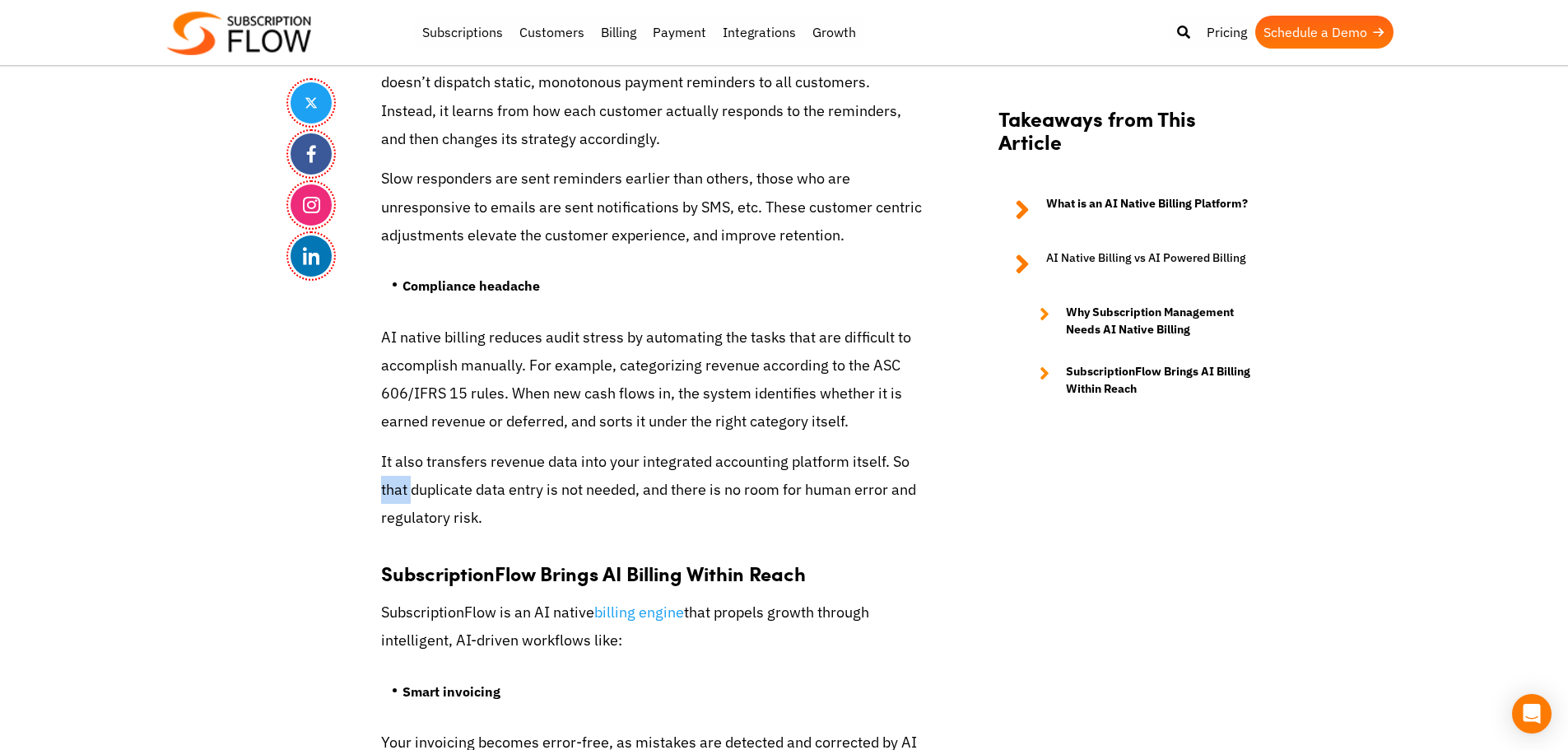
click at [396, 496] on p "It also transfers revenue data into your integrated accounting platform itself.…" at bounding box center [652, 491] width 543 height 85
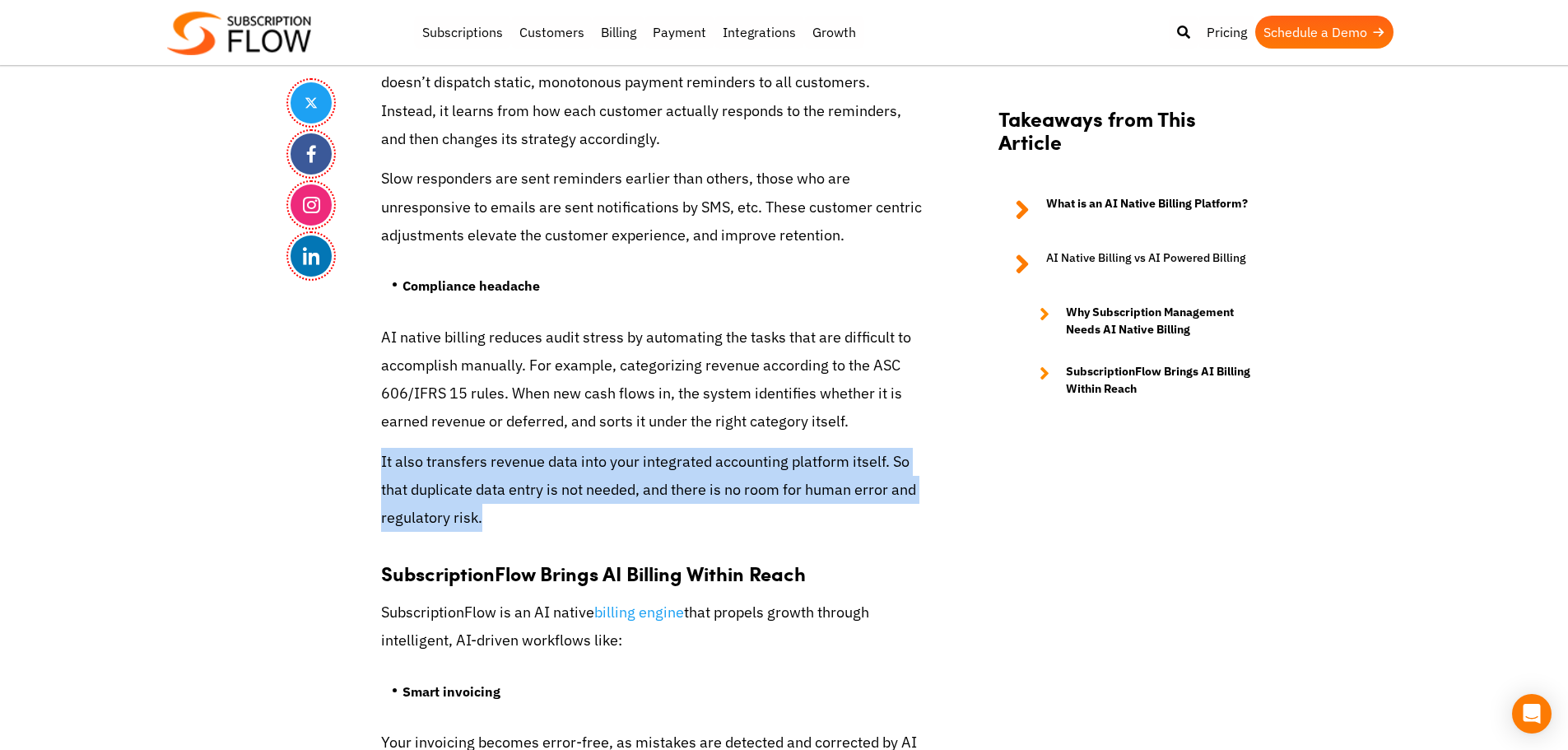
drag, startPoint x: 396, startPoint y: 496, endPoint x: 471, endPoint y: 485, distance: 75.8
click at [400, 496] on p "It also transfers revenue data into your integrated accounting platform itself.…" at bounding box center [652, 491] width 543 height 85
click at [471, 485] on p "It also transfers revenue data into your integrated accounting platform itself.…" at bounding box center [652, 491] width 543 height 85
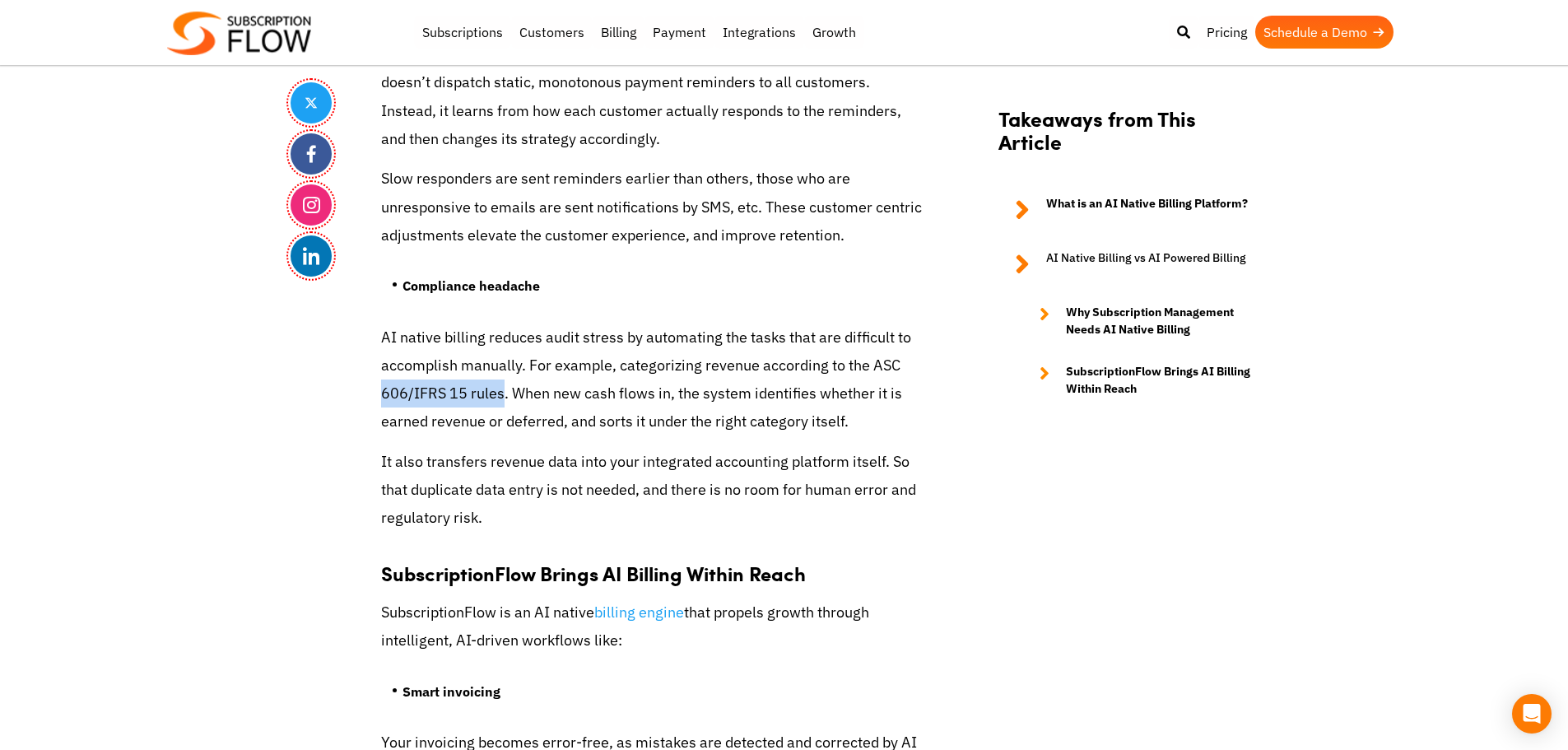
drag, startPoint x: 410, startPoint y: 391, endPoint x: 502, endPoint y: 390, distance: 92.0
click at [502, 390] on p "AI native billing reduces audit stress by automating the tasks that are difficu…" at bounding box center [652, 380] width 543 height 113
click at [518, 399] on p "AI native billing reduces audit stress by automating the tasks that are difficu…" at bounding box center [652, 380] width 543 height 113
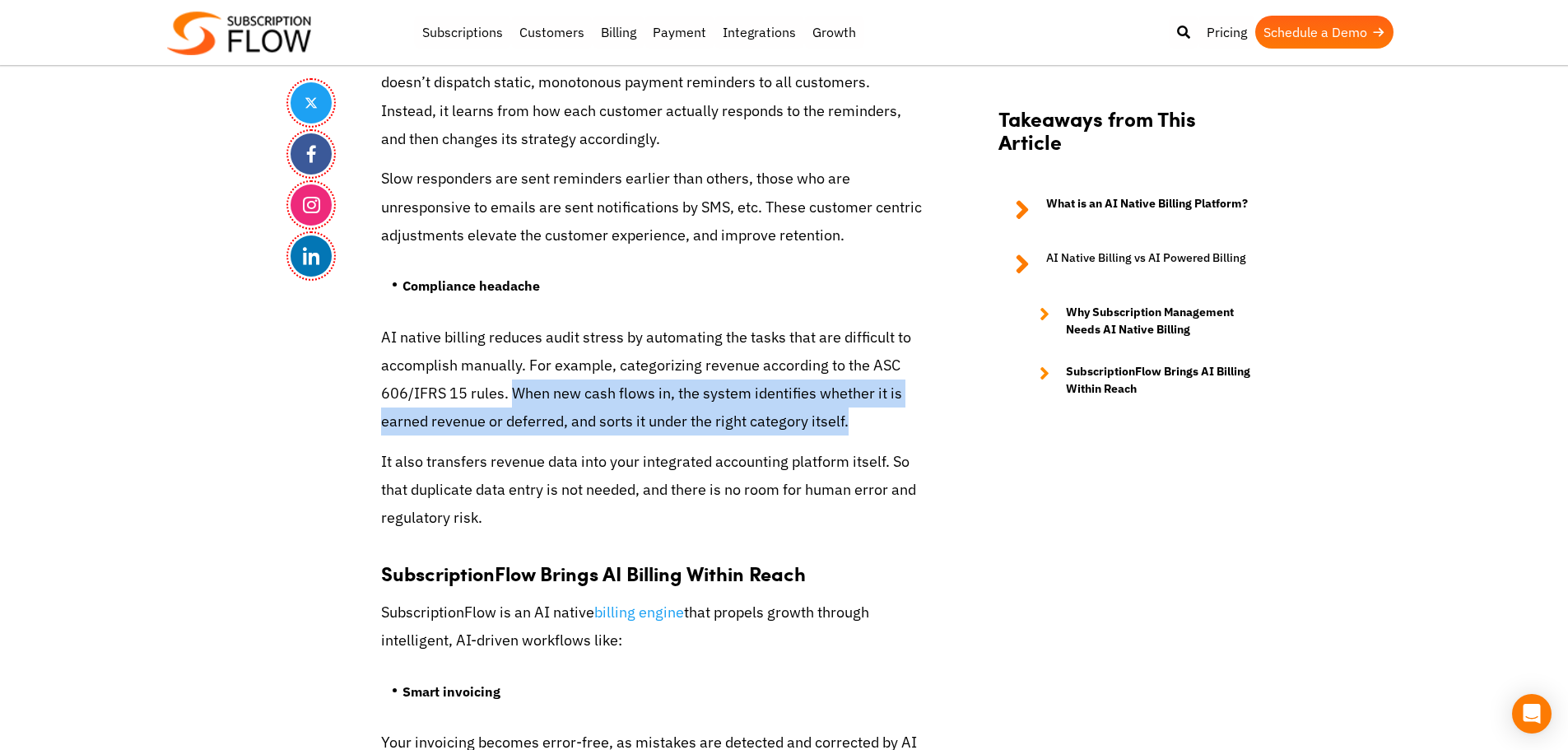
drag, startPoint x: 510, startPoint y: 392, endPoint x: 868, endPoint y: 427, distance: 359.7
click at [868, 427] on p "AI native billing reduces audit stress by automating the tasks that are difficu…" at bounding box center [652, 380] width 543 height 113
click at [564, 406] on p "AI native billing reduces audit stress by automating the tasks that are difficu…" at bounding box center [652, 380] width 543 height 113
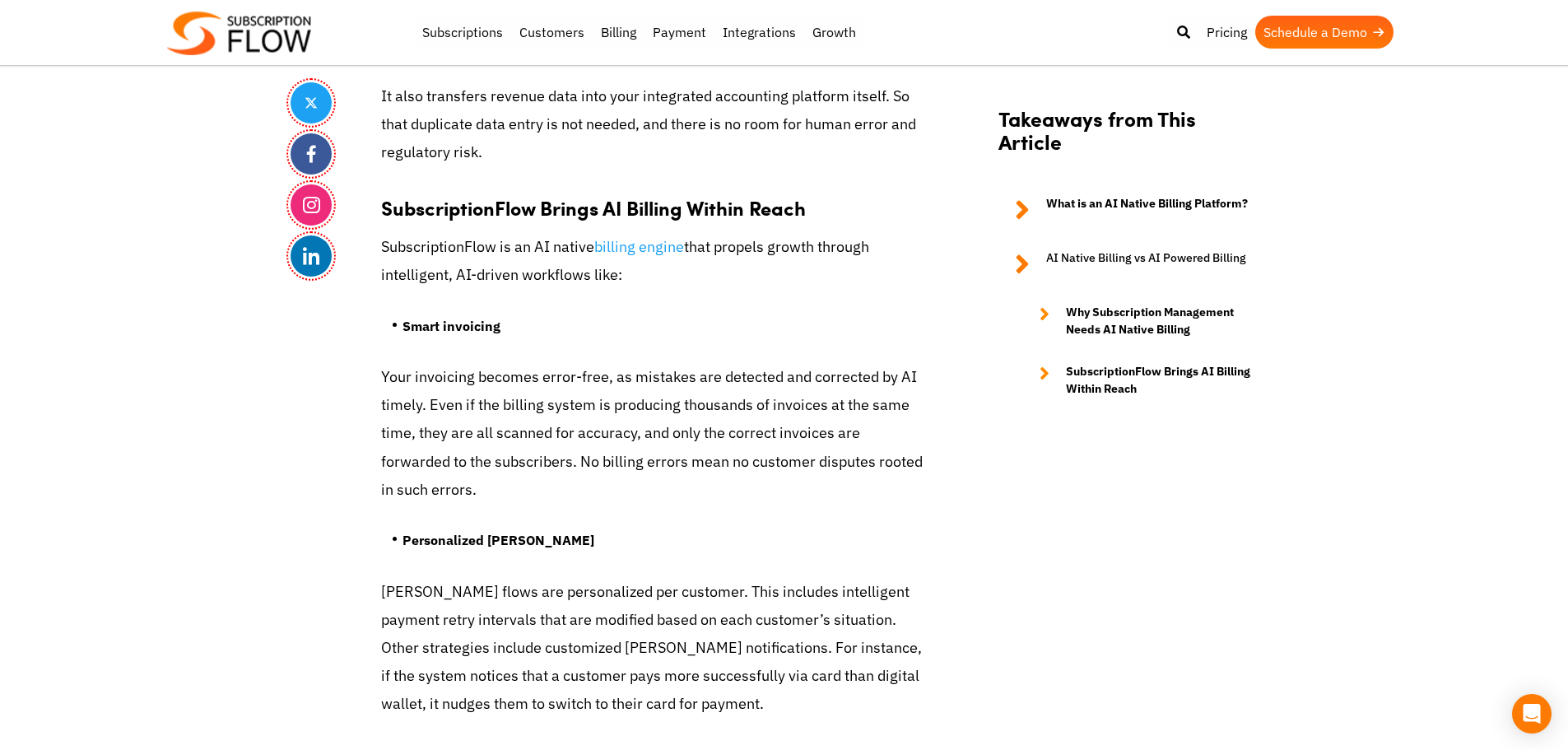
scroll to position [4683, 0]
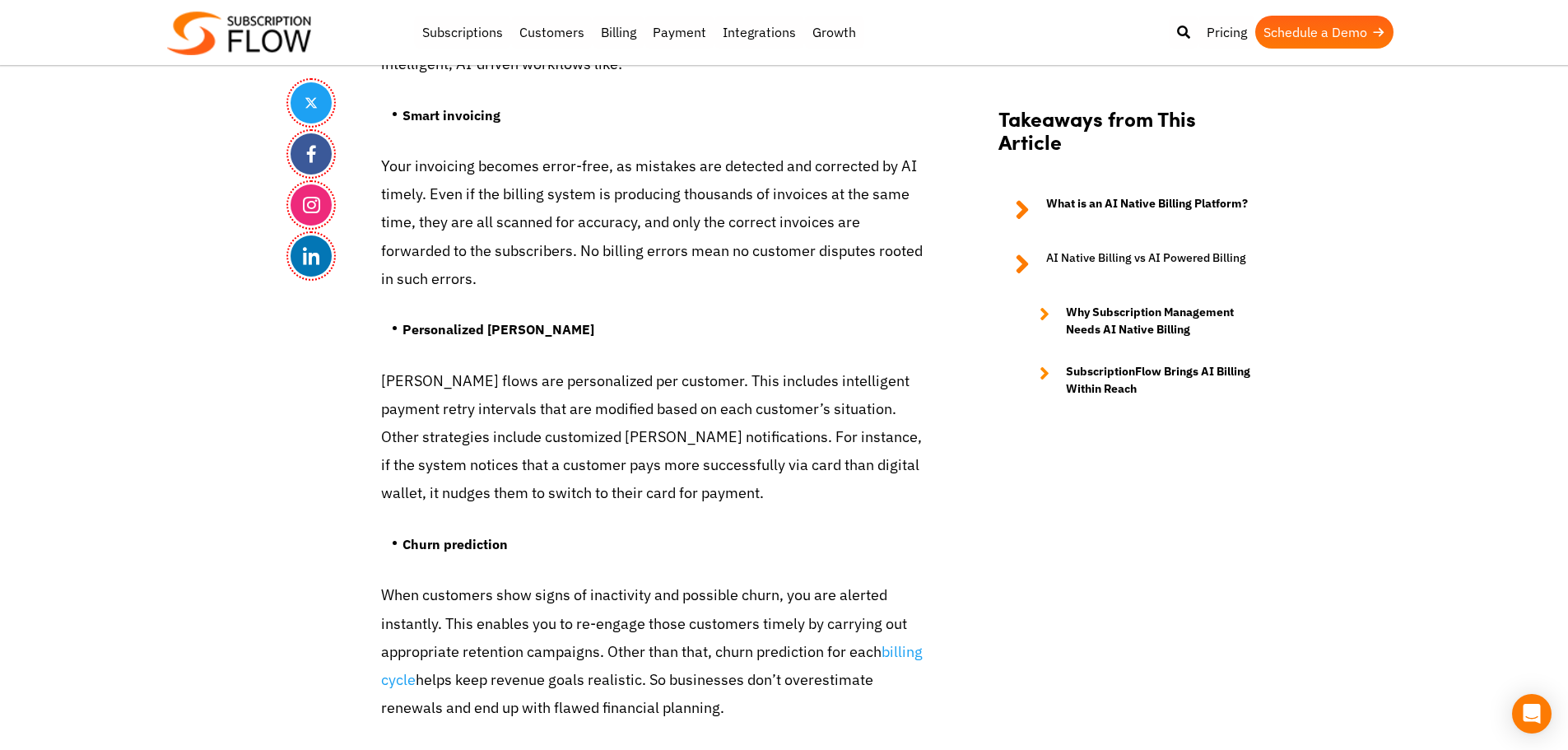
drag, startPoint x: 379, startPoint y: 371, endPoint x: 413, endPoint y: 374, distance: 34.1
click at [382, 392] on p "Dunning flows are personalized per customer. This includes intelligent payment …" at bounding box center [652, 437] width 543 height 141
drag, startPoint x: 379, startPoint y: 382, endPoint x: 474, endPoint y: 385, distance: 95.0
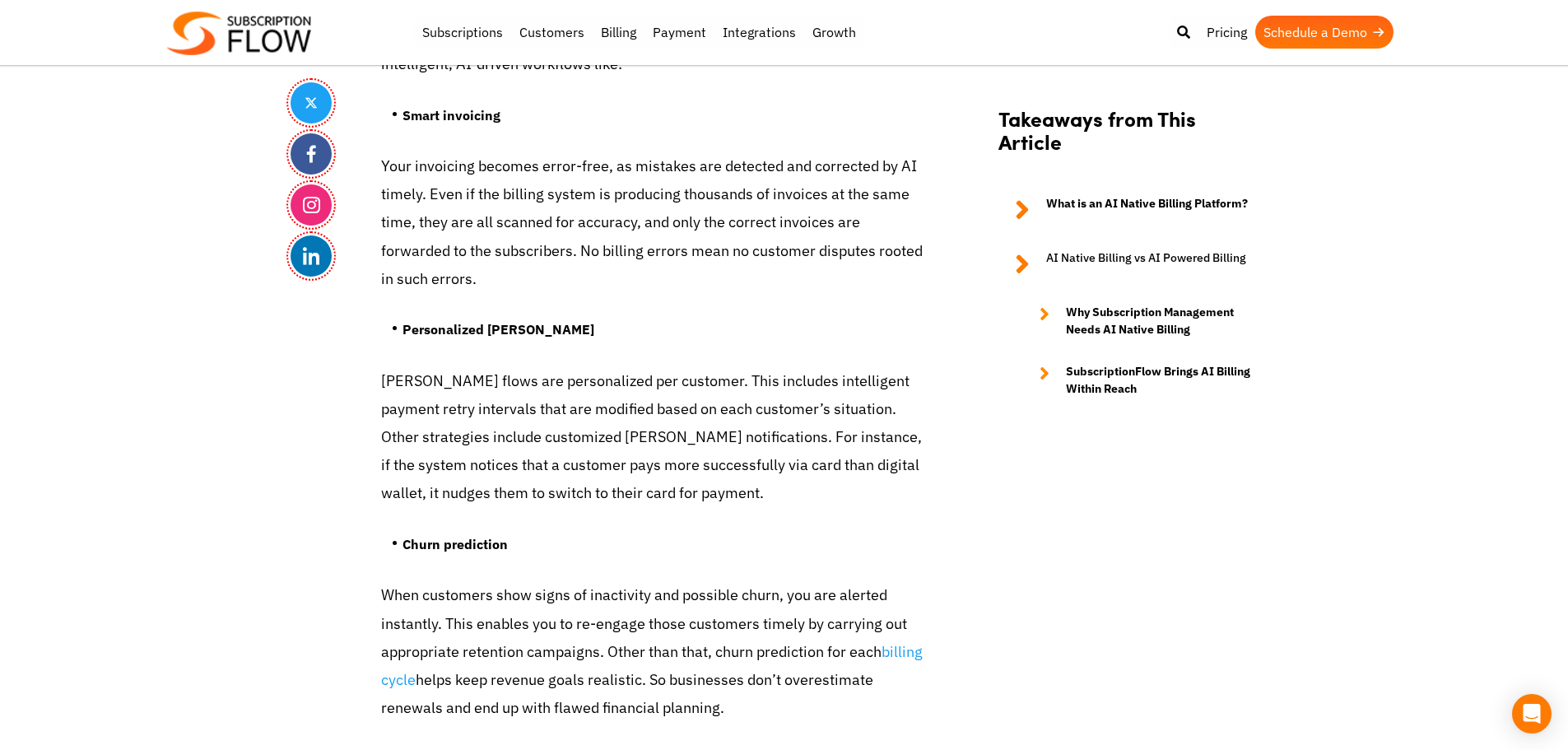
click at [661, 385] on p "Dunning flows are personalized per customer. This includes intelligent payment …" at bounding box center [652, 437] width 543 height 141
click at [697, 375] on p "Dunning flows are personalized per customer. This includes intelligent payment …" at bounding box center [652, 437] width 543 height 141
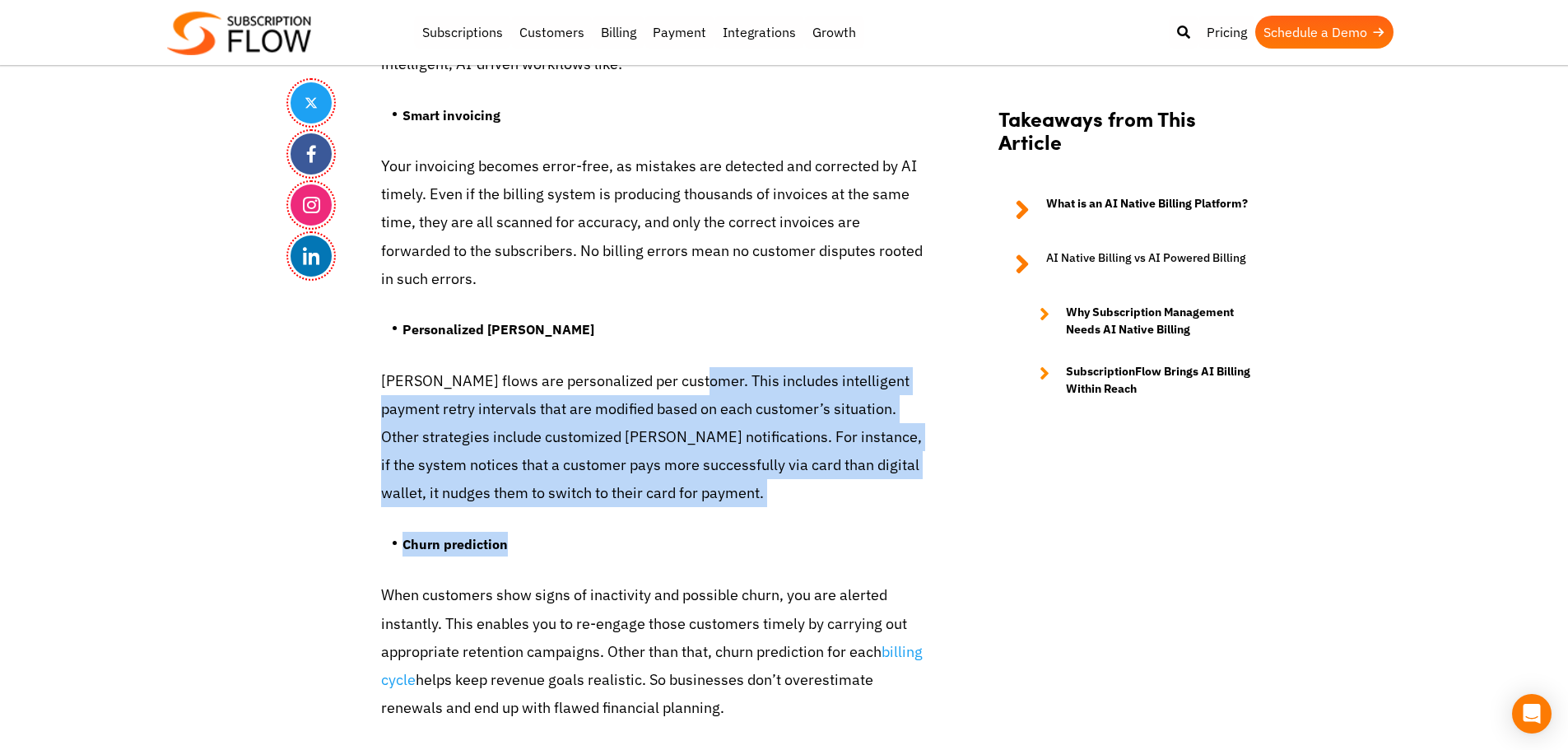
drag, startPoint x: 687, startPoint y: 377, endPoint x: 717, endPoint y: 554, distance: 179.5
click at [604, 457] on p "Dunning flows are personalized per customer. This includes intelligent payment …" at bounding box center [652, 437] width 543 height 141
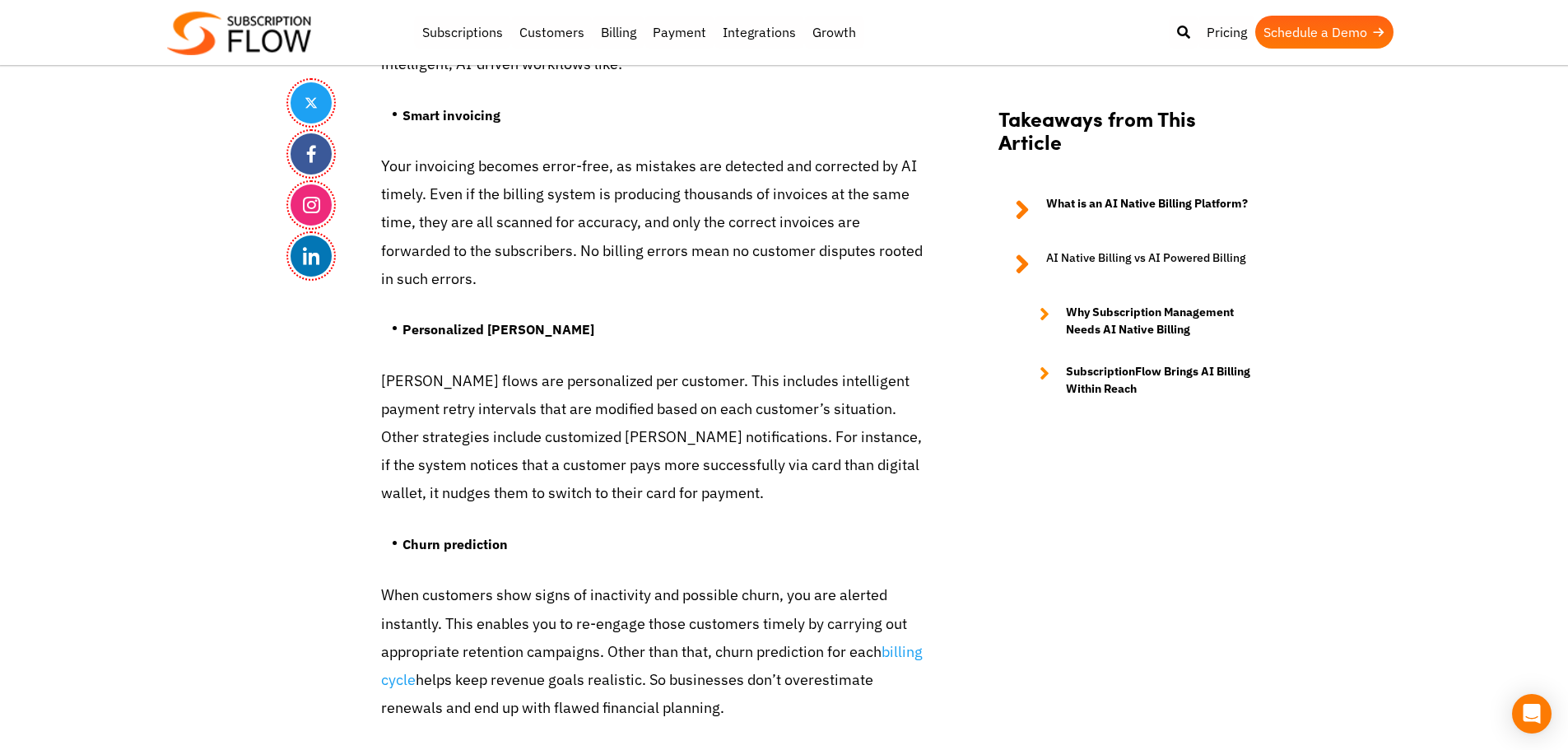
drag, startPoint x: 146, startPoint y: 484, endPoint x: 157, endPoint y: 475, distance: 14.2
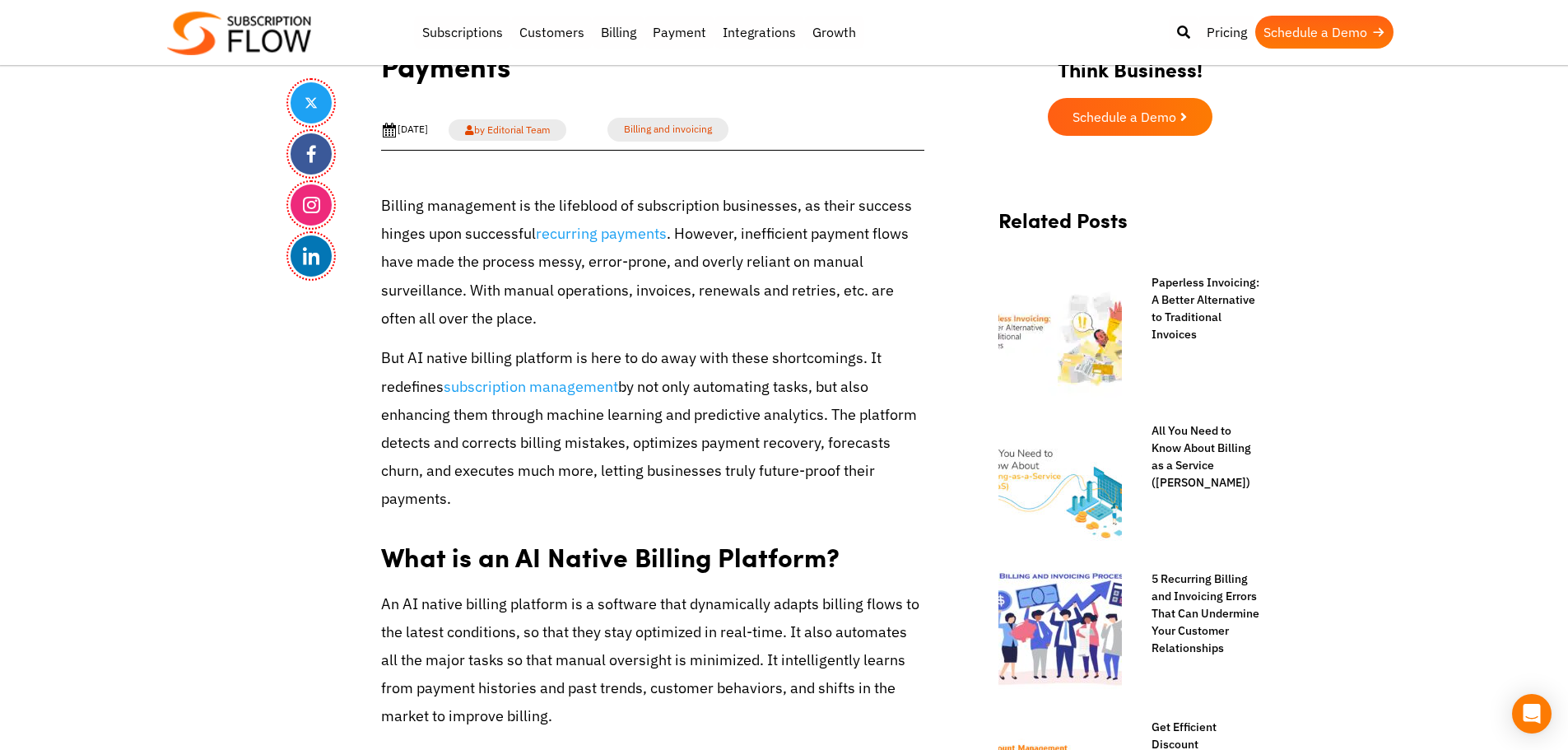
scroll to position [659, 0]
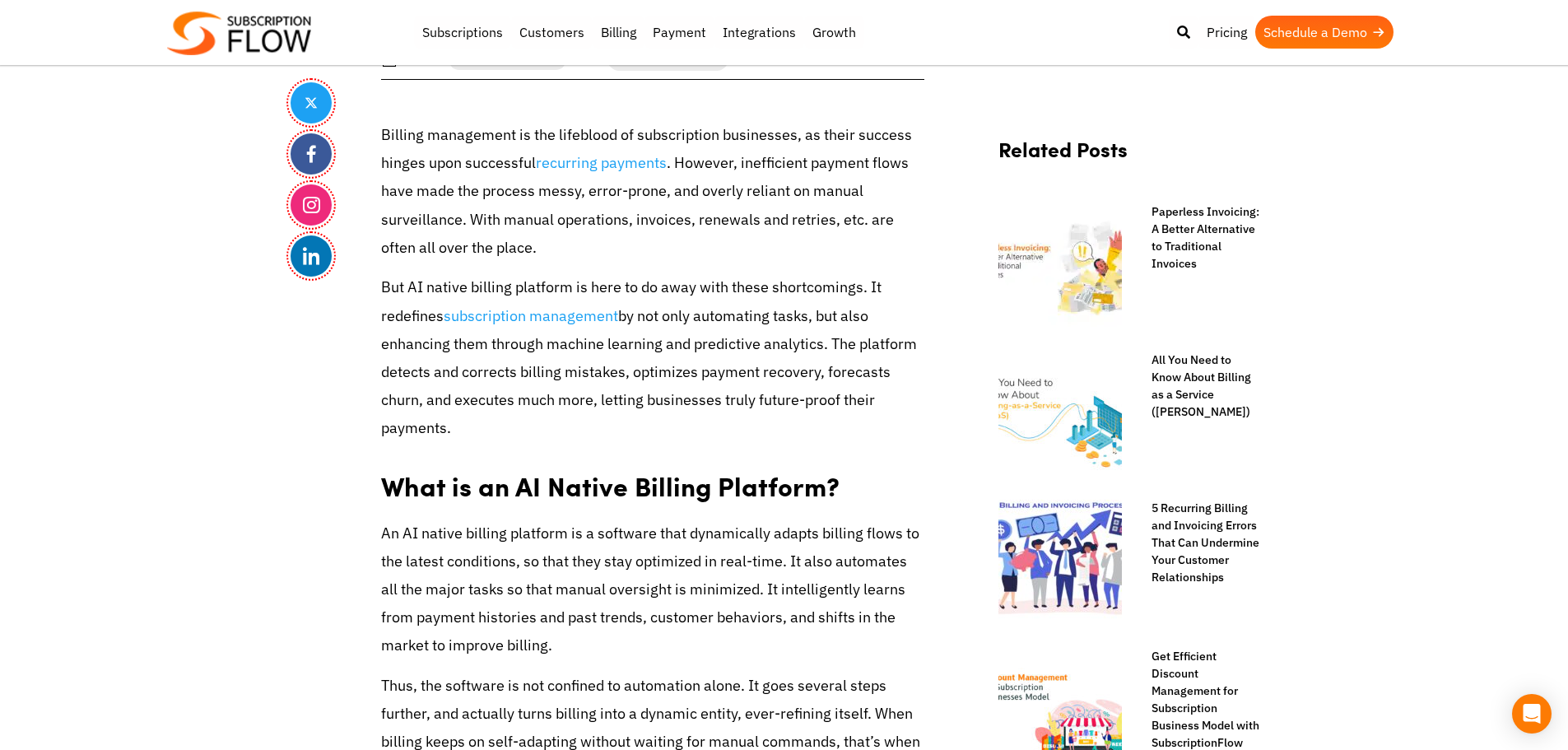
drag, startPoint x: 244, startPoint y: 326, endPoint x: 295, endPoint y: 248, distance: 93.2
click at [526, 482] on strong "What is an AI Native Billing Platform?" at bounding box center [611, 486] width 459 height 38
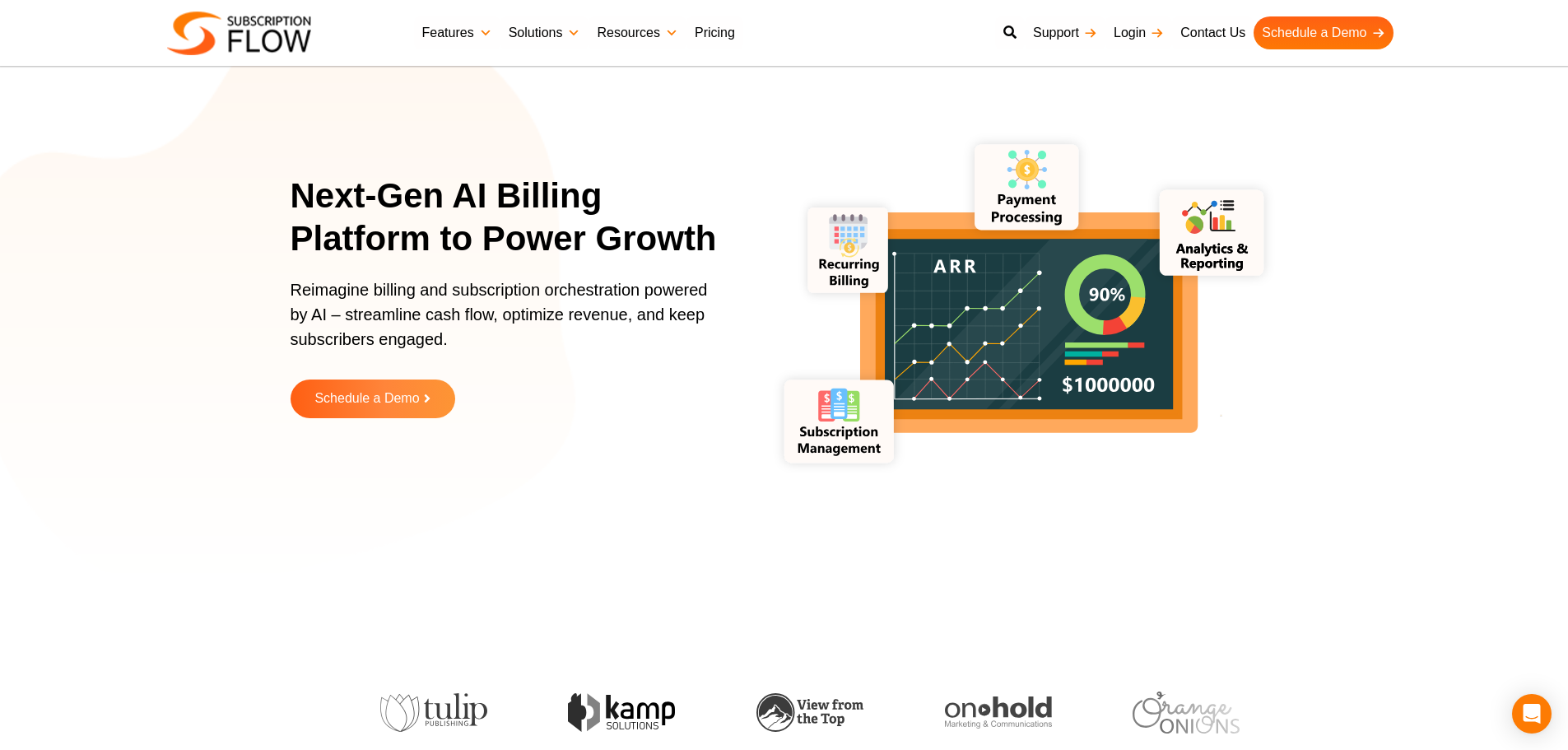
click at [571, 204] on h1 "Next-Gen AI Billing Platform to Power Growth" at bounding box center [515, 218] width 449 height 87
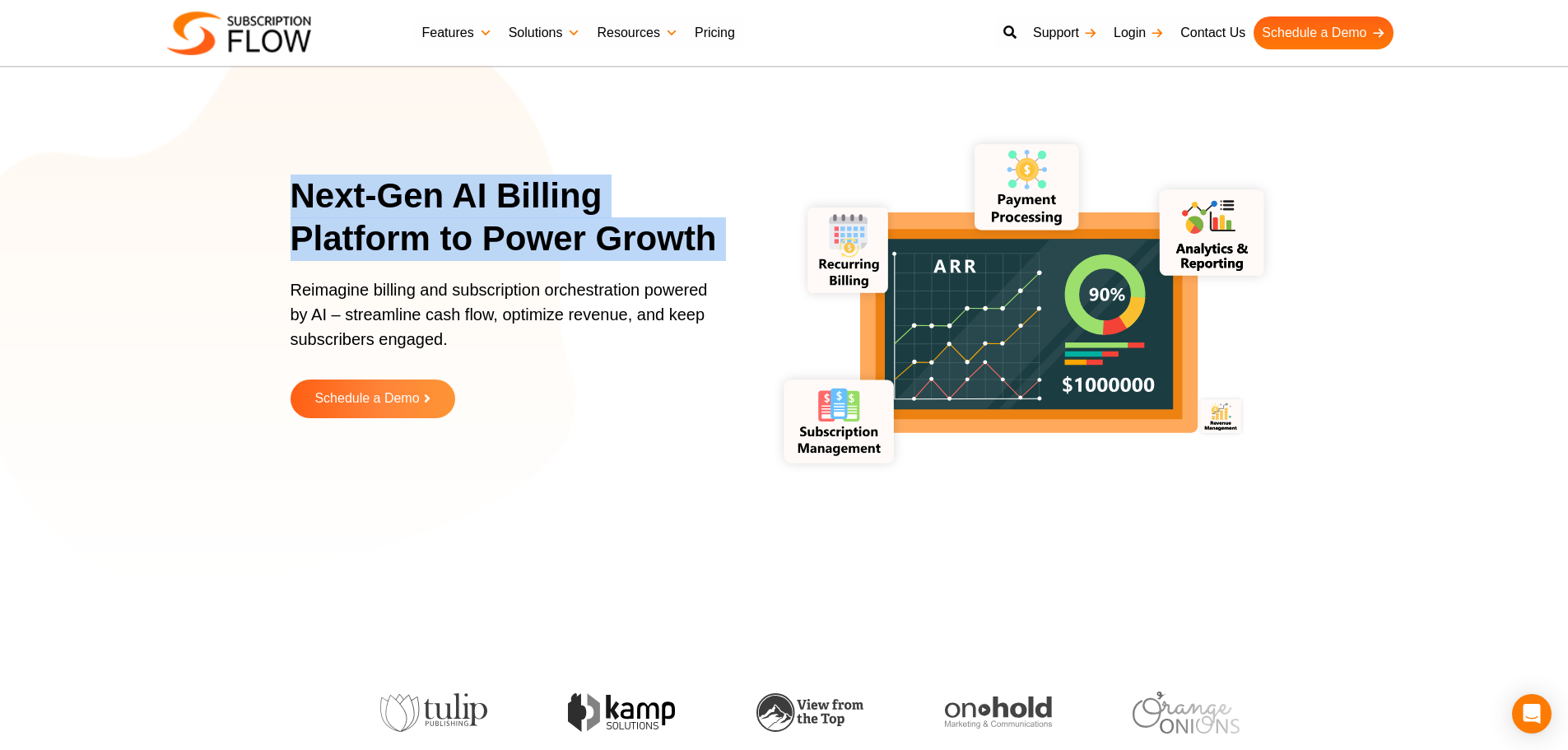
click at [571, 204] on h1 "Next-Gen AI Billing Platform to Power Growth" at bounding box center [515, 218] width 449 height 87
click at [615, 230] on h1 "Next-Gen AI Billing Platform to Power Growth" at bounding box center [515, 218] width 449 height 87
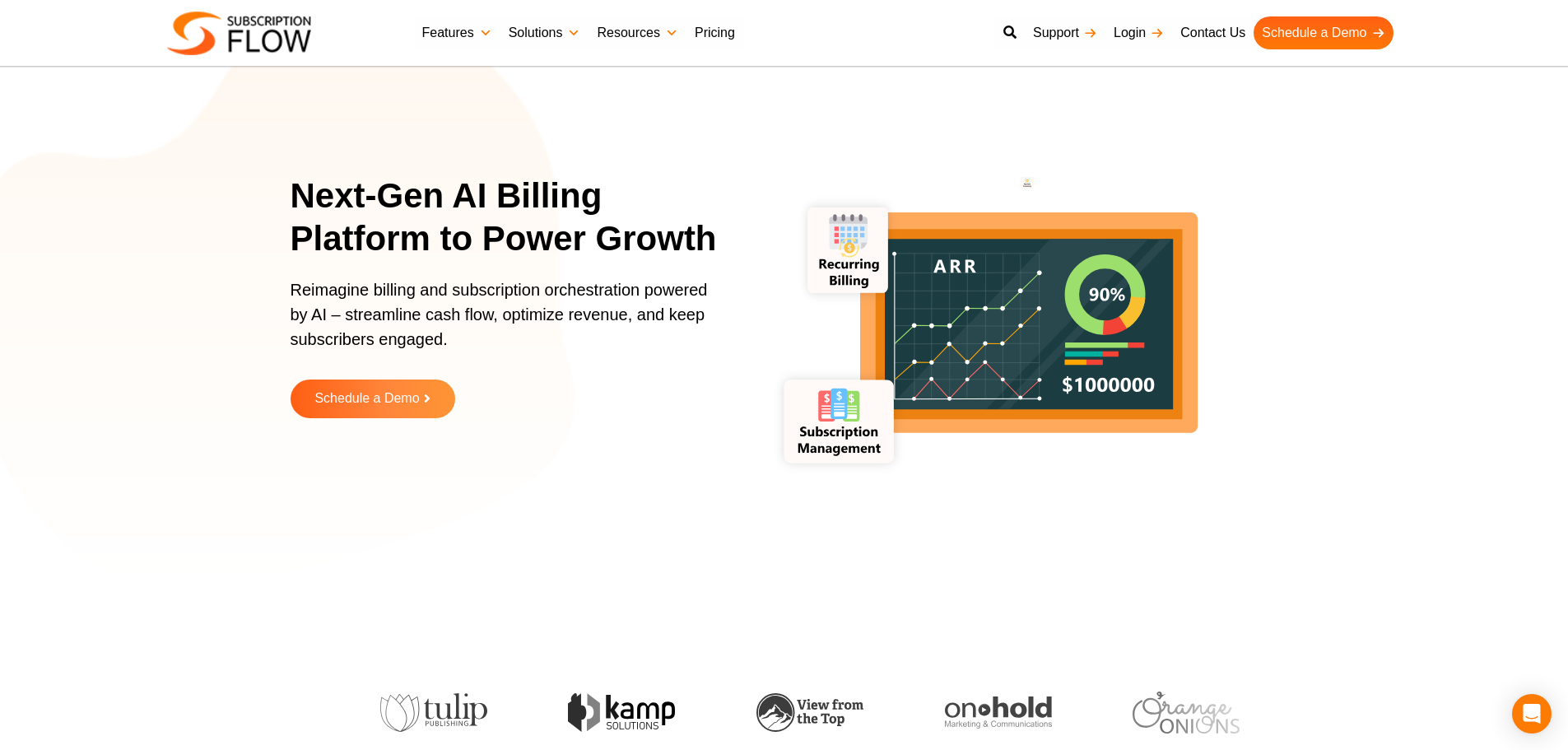
drag, startPoint x: 448, startPoint y: 360, endPoint x: 393, endPoint y: 323, distance: 66.3
click at [448, 360] on p "Reimagine billing and subscription orchestration powered by AI – streamline cas…" at bounding box center [504, 323] width 428 height 91
click at [344, 305] on p "Reimagine billing and subscription orchestration powered by AI – streamline cas…" at bounding box center [504, 323] width 428 height 91
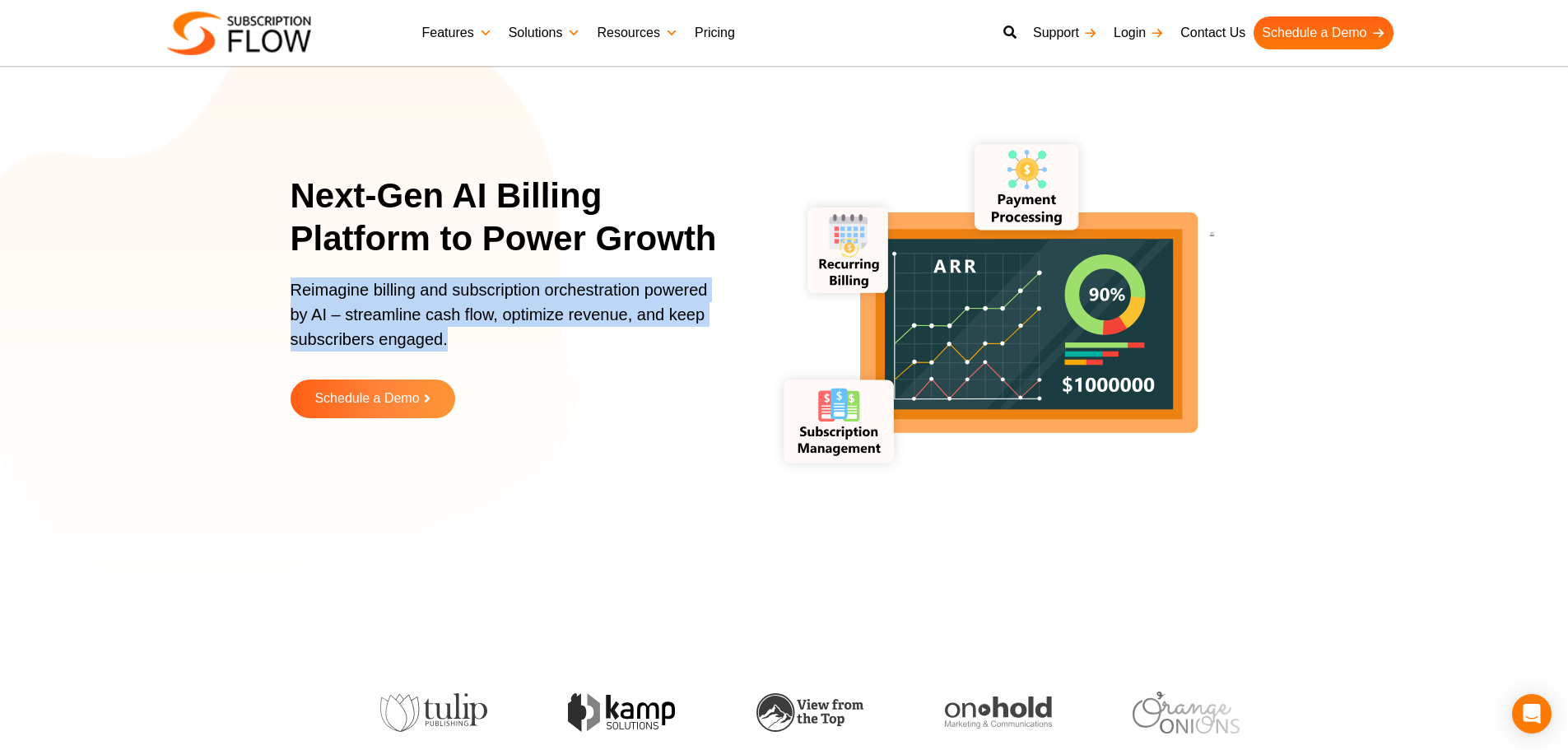
click at [344, 305] on p "Reimagine billing and subscription orchestration powered by AI – streamline cas…" at bounding box center [504, 323] width 428 height 91
click at [409, 304] on p "Reimagine billing and subscription orchestration powered by AI – streamline cas…" at bounding box center [504, 323] width 428 height 91
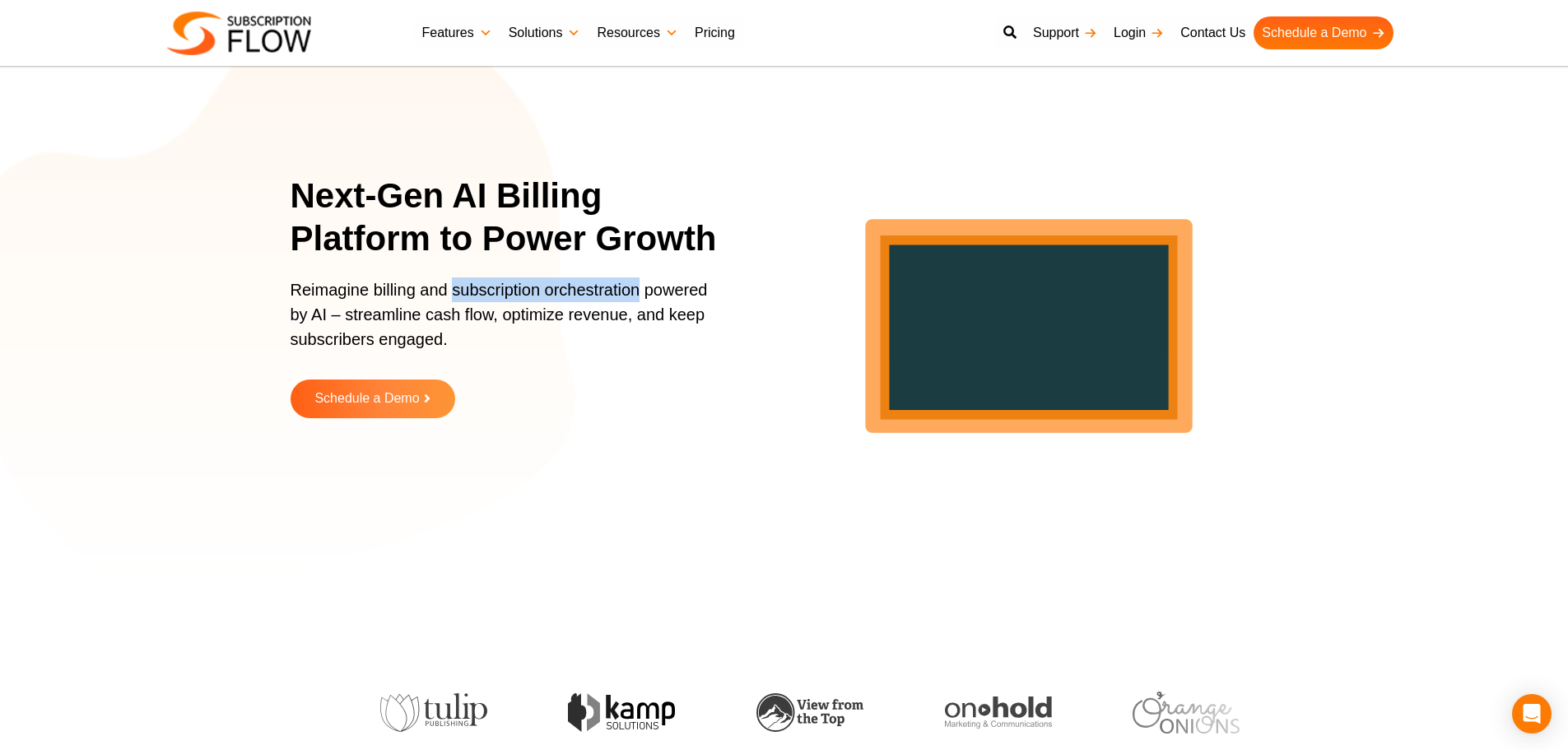
drag, startPoint x: 452, startPoint y: 289, endPoint x: 636, endPoint y: 287, distance: 184.0
click at [636, 287] on p "Reimagine billing and subscription orchestration powered by AI – streamline cas…" at bounding box center [504, 323] width 428 height 91
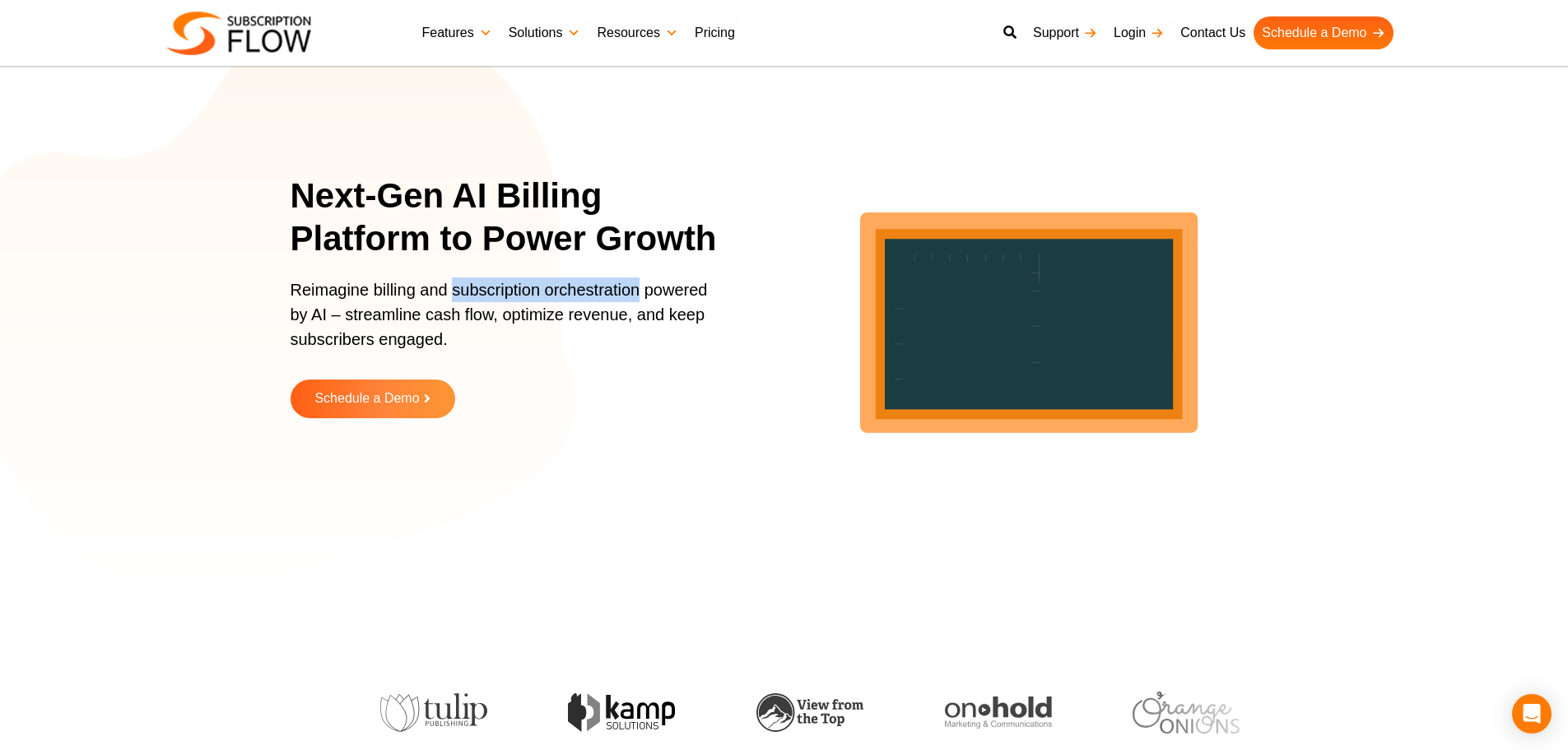
click at [600, 283] on p "Reimagine billing and subscription orchestration powered by AI – streamline cas…" at bounding box center [504, 323] width 428 height 91
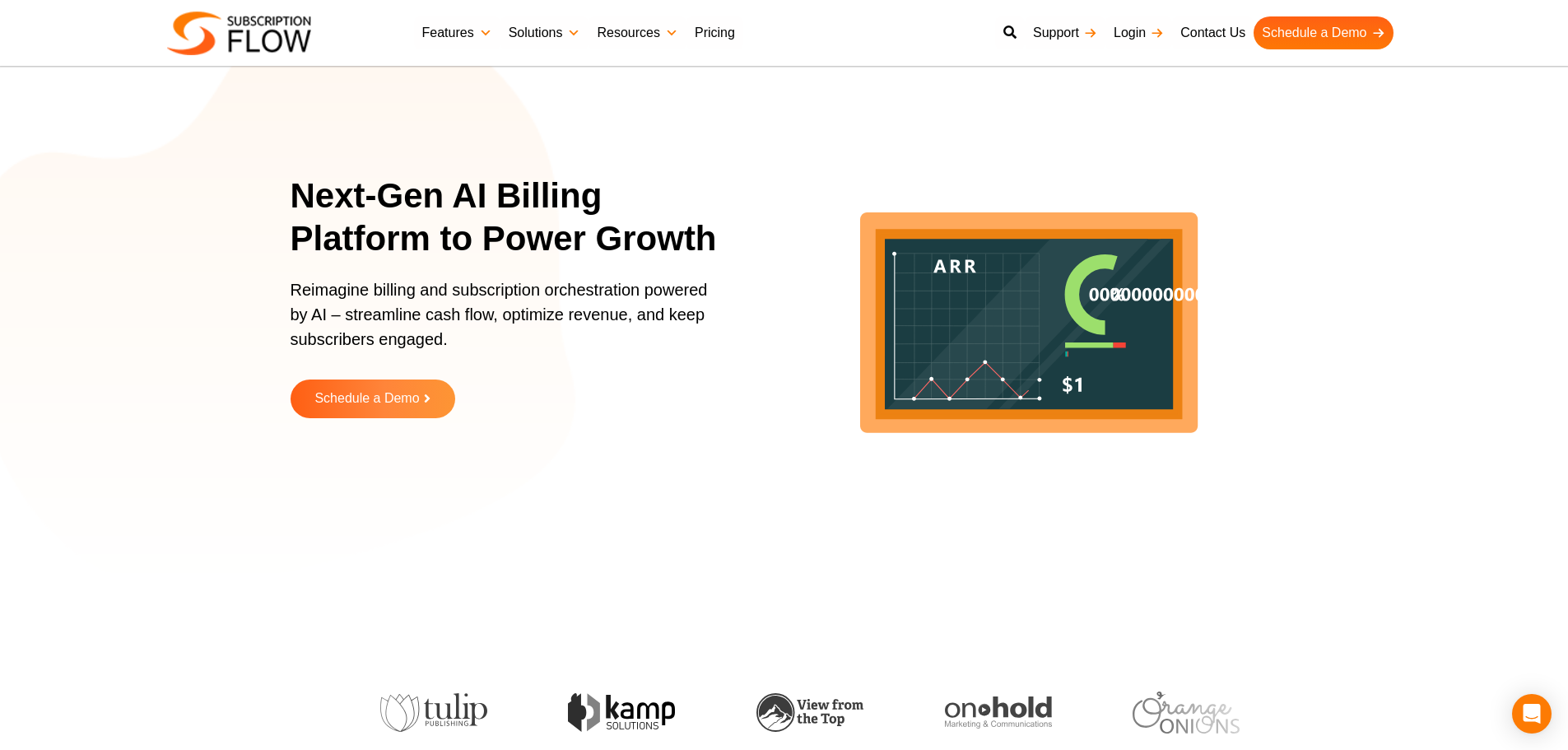
click at [489, 294] on p "Reimagine billing and subscription orchestration powered by AI – streamline cas…" at bounding box center [504, 323] width 428 height 91
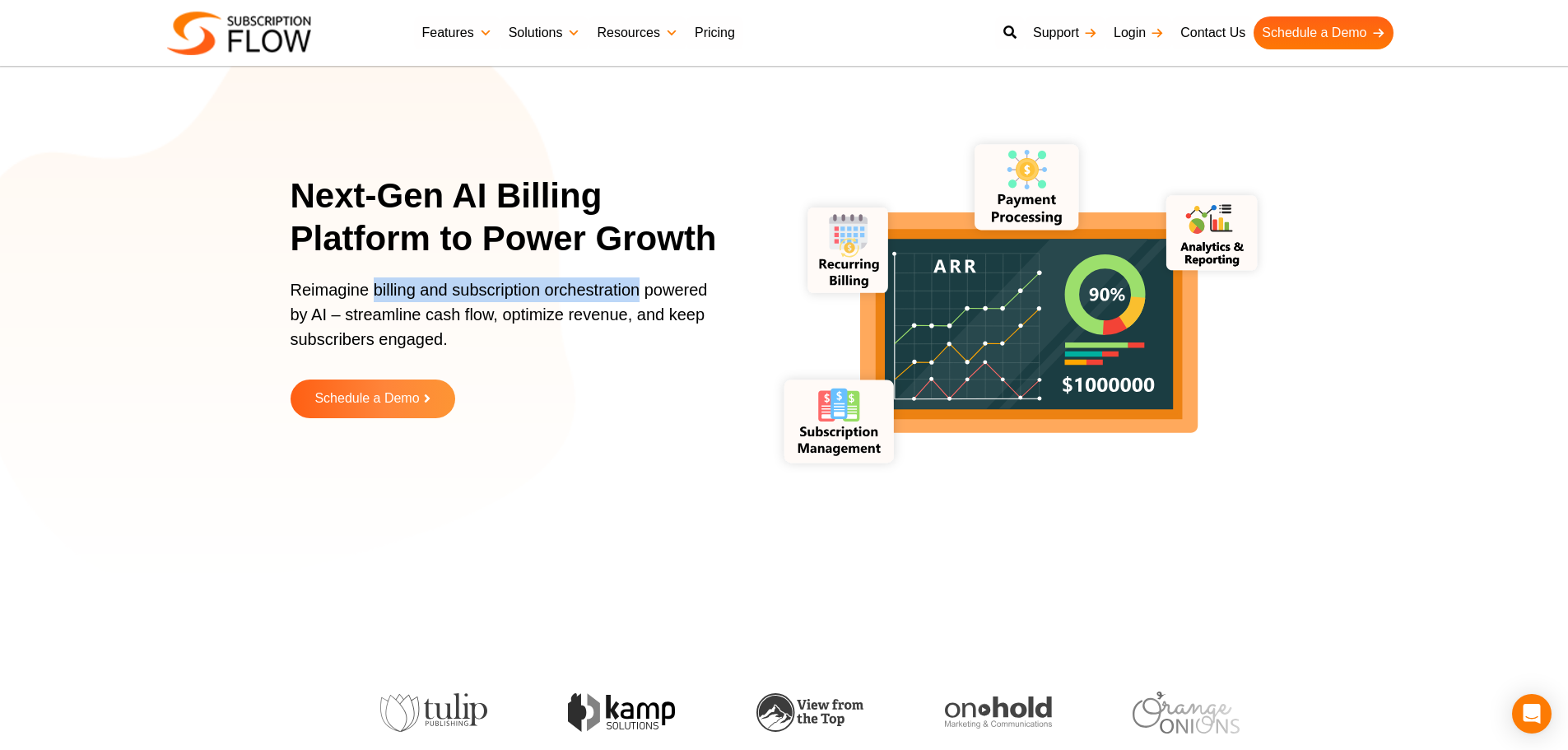
drag, startPoint x: 374, startPoint y: 284, endPoint x: 637, endPoint y: 283, distance: 263.0
click at [637, 283] on p "Reimagine billing and subscription orchestration powered by AI – streamline cas…" at bounding box center [504, 323] width 428 height 91
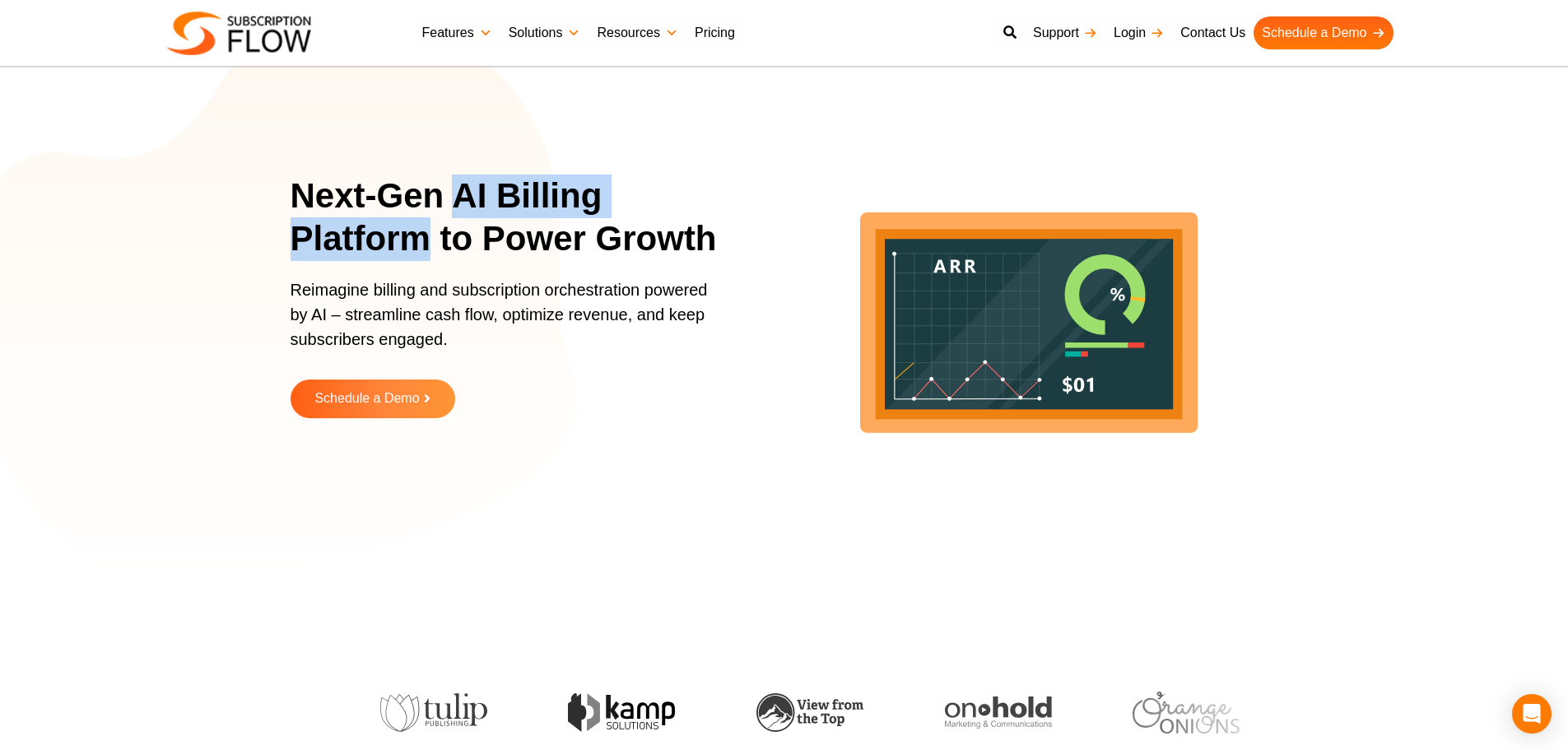
drag, startPoint x: 460, startPoint y: 194, endPoint x: 415, endPoint y: 238, distance: 62.9
click at [415, 238] on h1 "Next-Gen AI Billing Platform to Power Growth" at bounding box center [515, 218] width 449 height 87
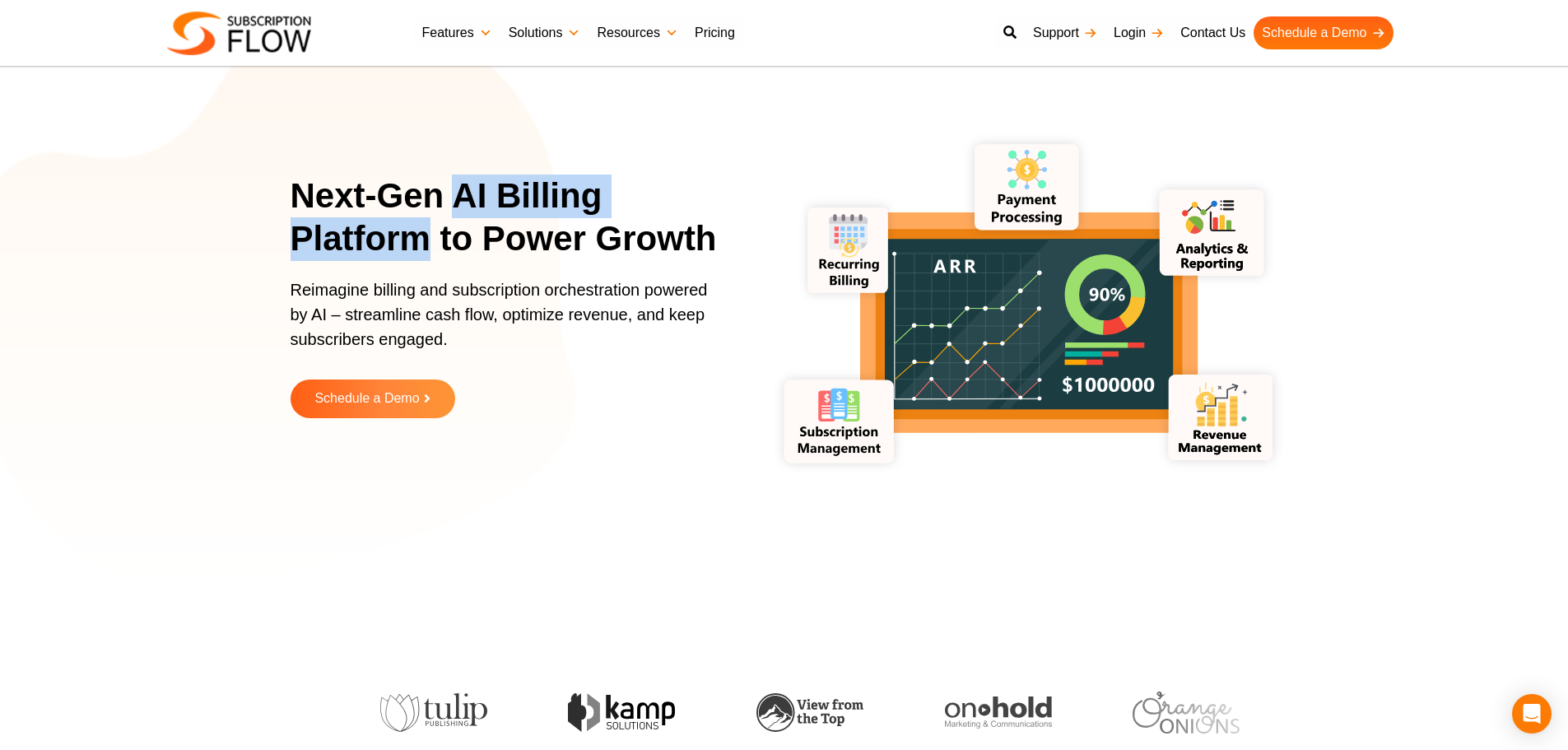
drag, startPoint x: 499, startPoint y: 249, endPoint x: 471, endPoint y: 237, distance: 30.5
click at [499, 249] on h1 "Next-Gen AI Billing Platform to Power Growth" at bounding box center [515, 218] width 449 height 87
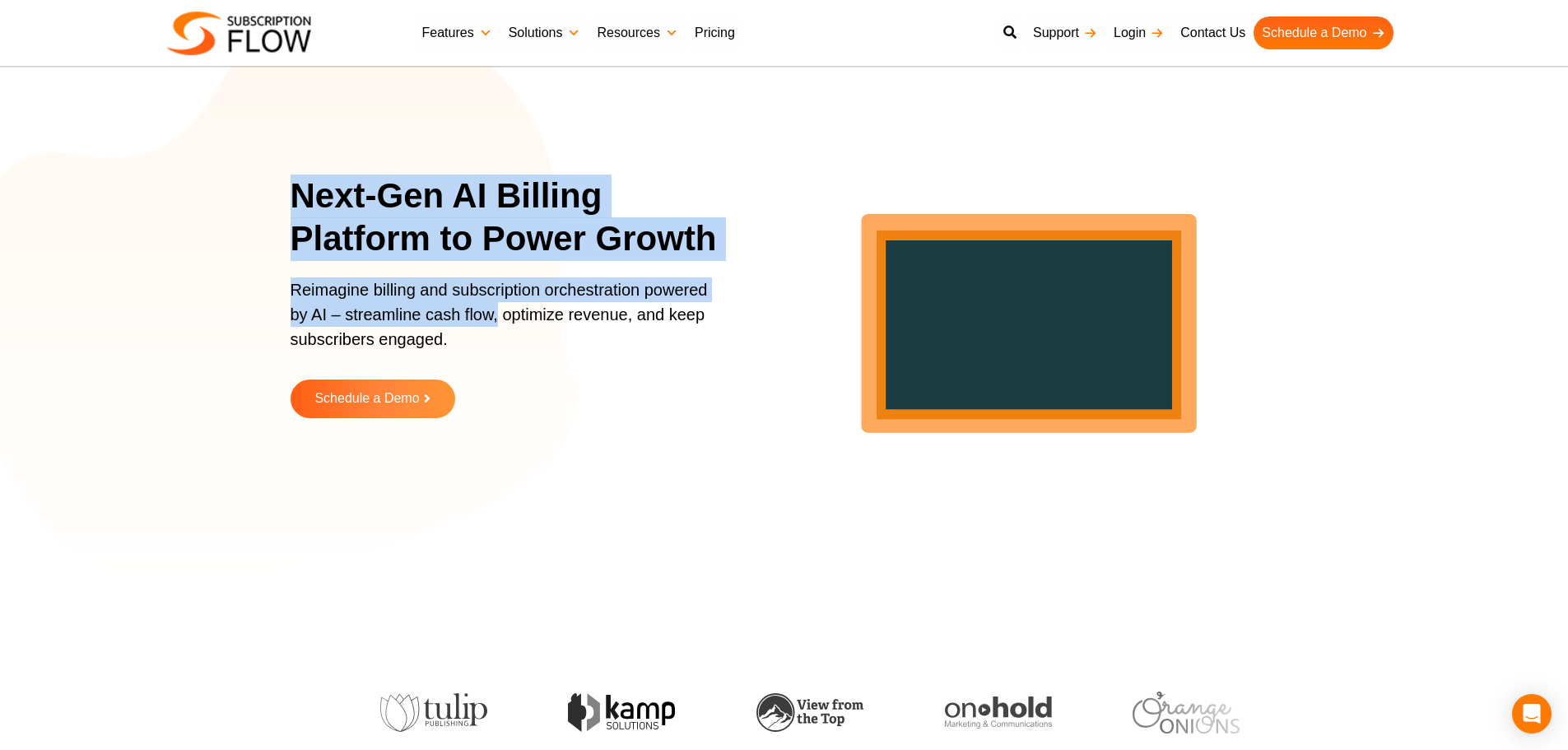
drag, startPoint x: 302, startPoint y: 188, endPoint x: 497, endPoint y: 324, distance: 237.7
click at [497, 324] on div "Next-Gen AI Billing Platform to Power Growth Reimagine billing and subscription…" at bounding box center [515, 309] width 449 height 269
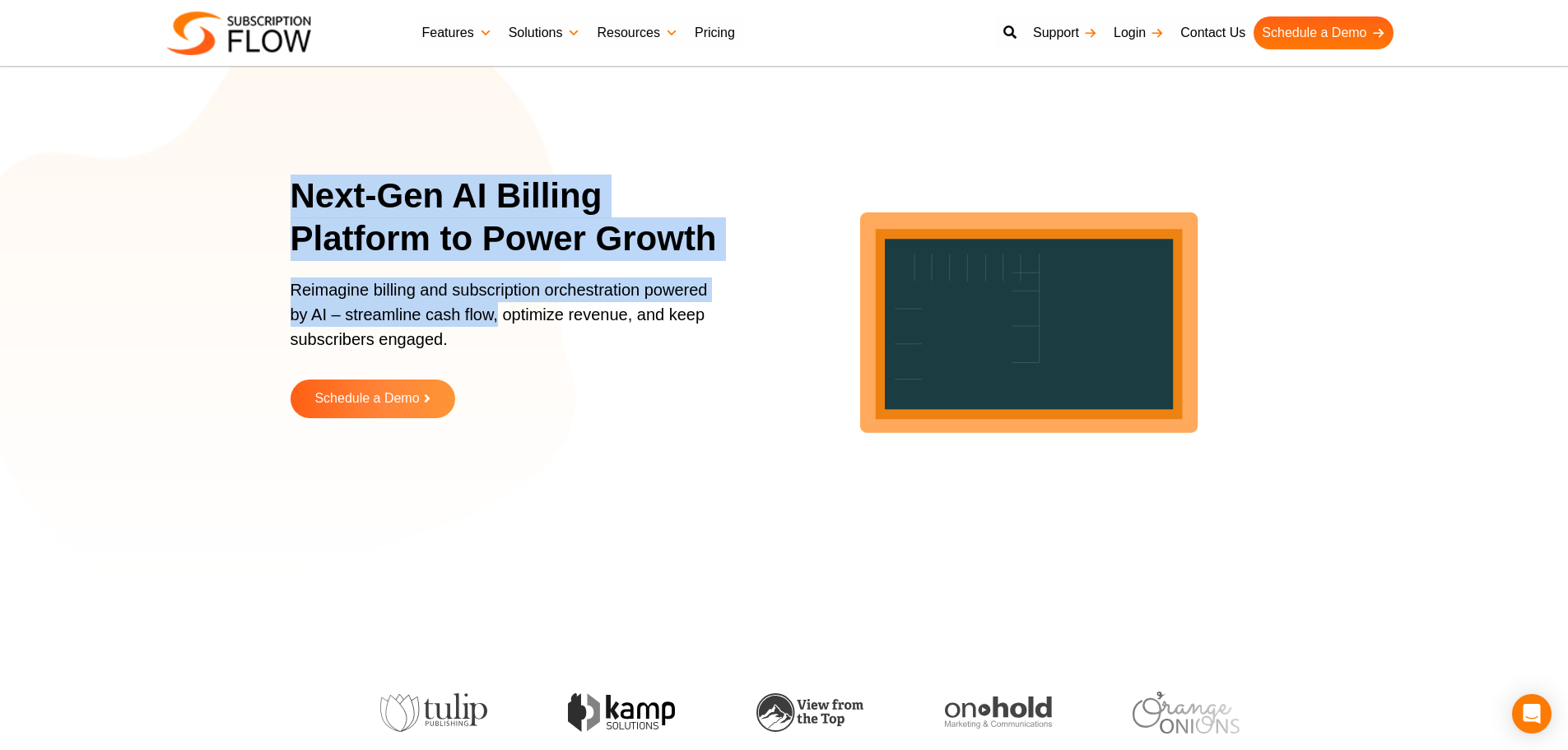
click at [379, 310] on p "Reimagine billing and subscription orchestration powered by AI – streamline cas…" at bounding box center [504, 323] width 428 height 91
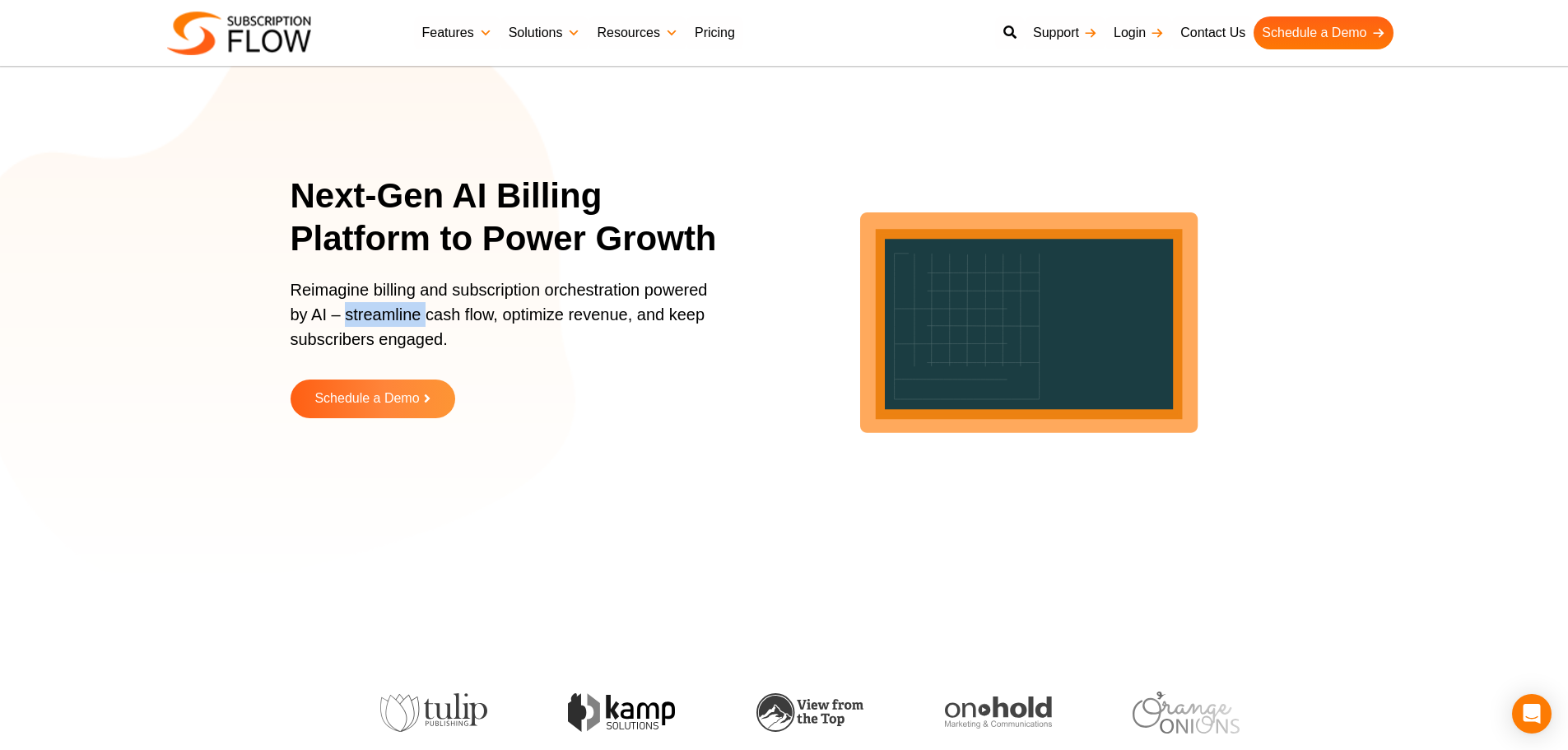
click at [379, 310] on p "Reimagine billing and subscription orchestration powered by AI – streamline cas…" at bounding box center [504, 323] width 428 height 91
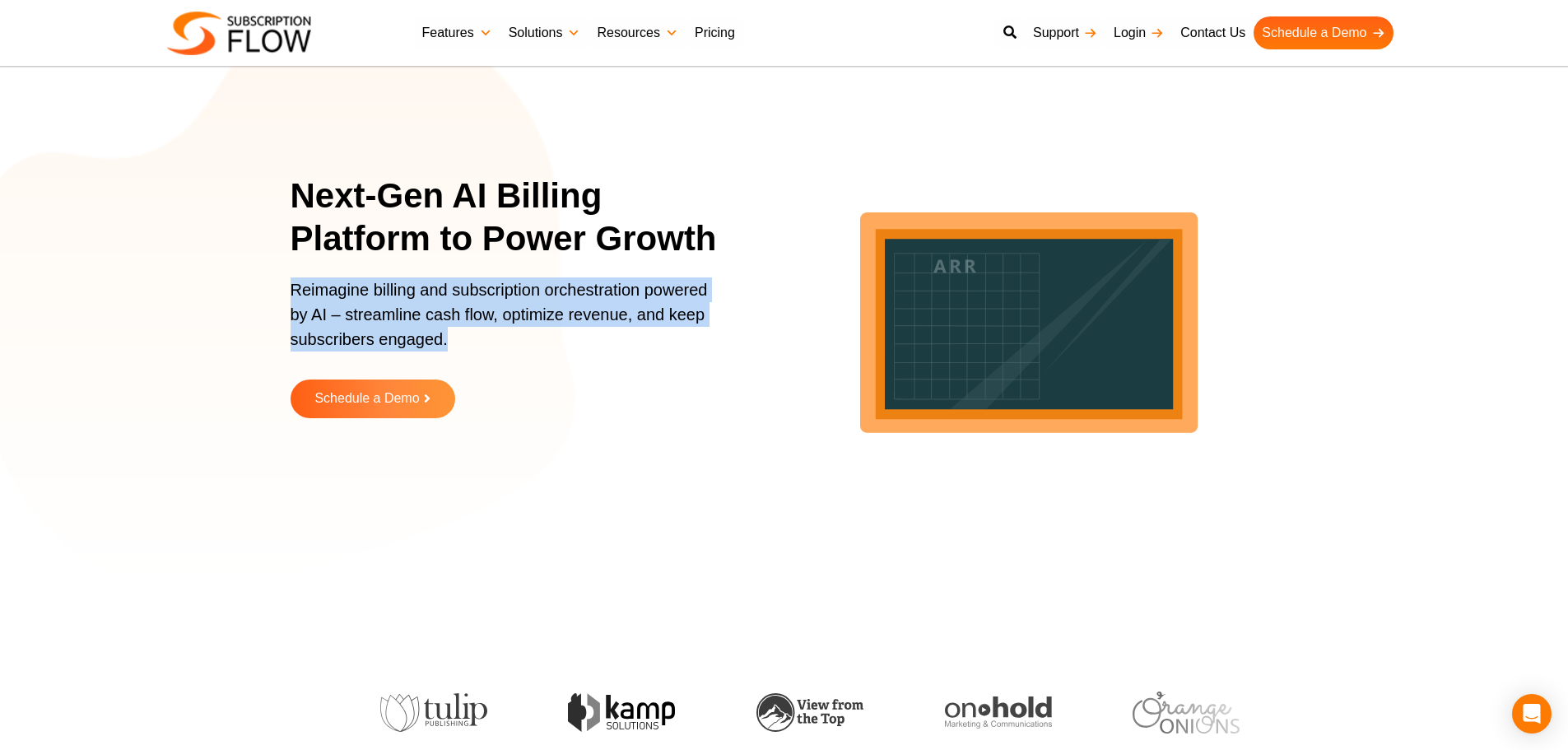
click at [379, 310] on p "Reimagine billing and subscription orchestration powered by AI – streamline cas…" at bounding box center [504, 323] width 428 height 91
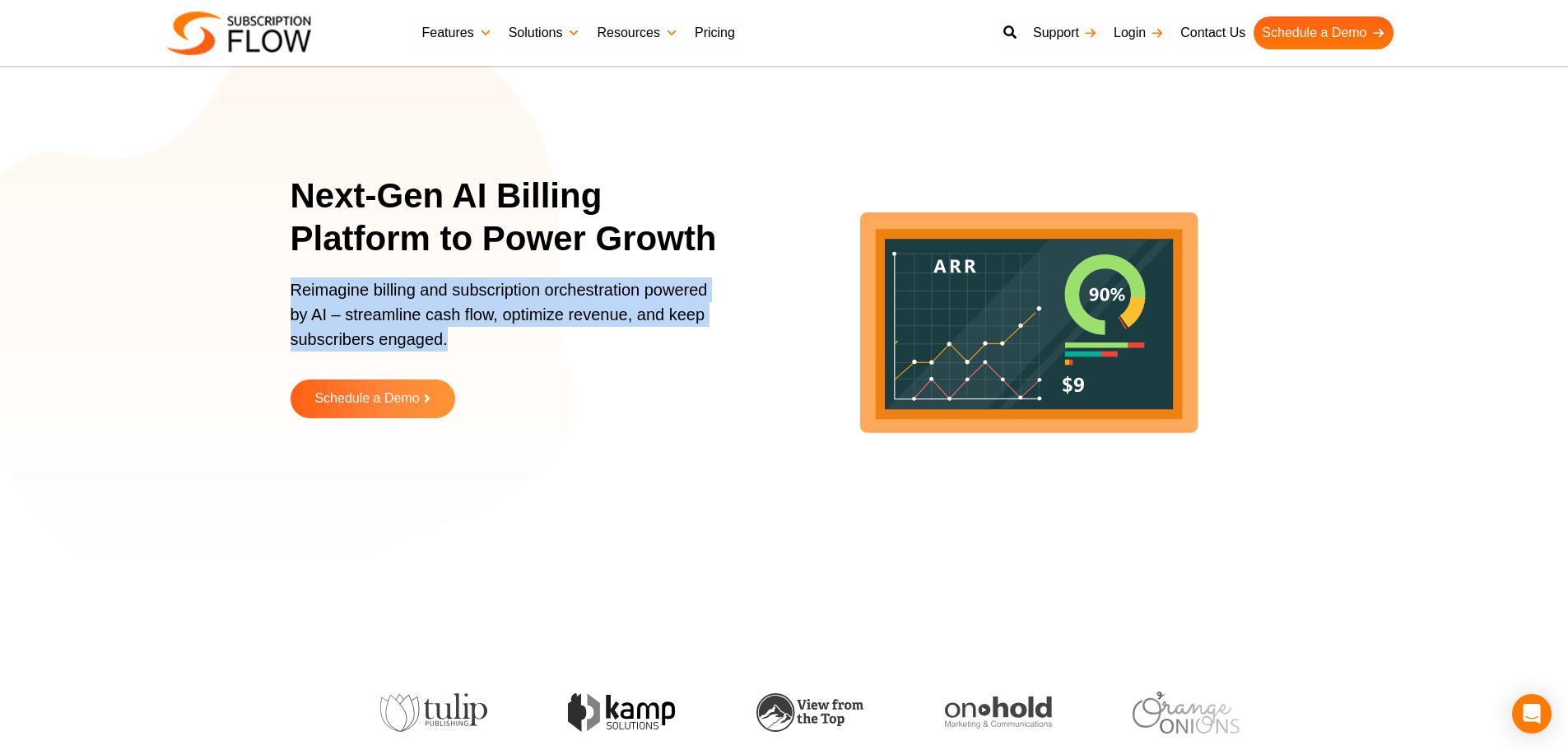
scroll to position [33, 0]
